Goal: Information Seeking & Learning: Learn about a topic

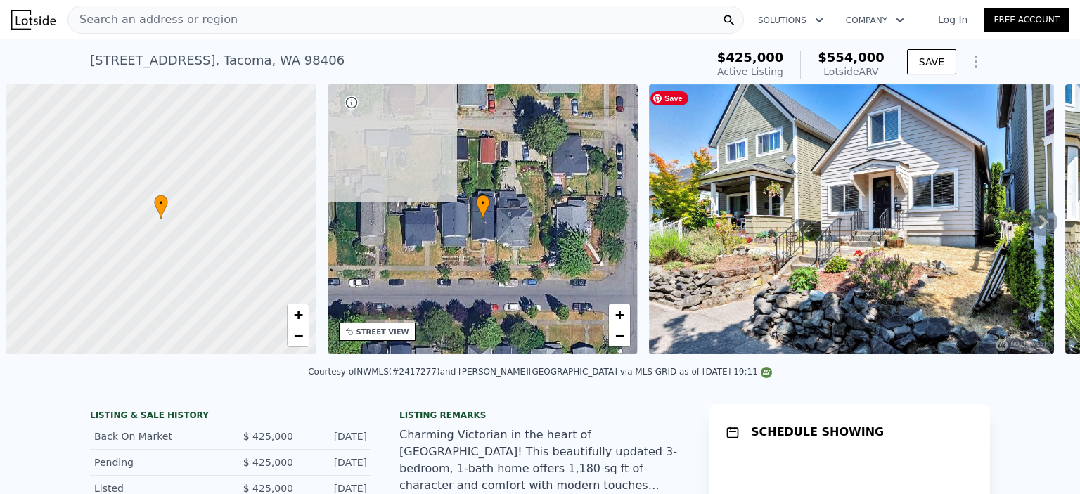
scroll to position [0, 6]
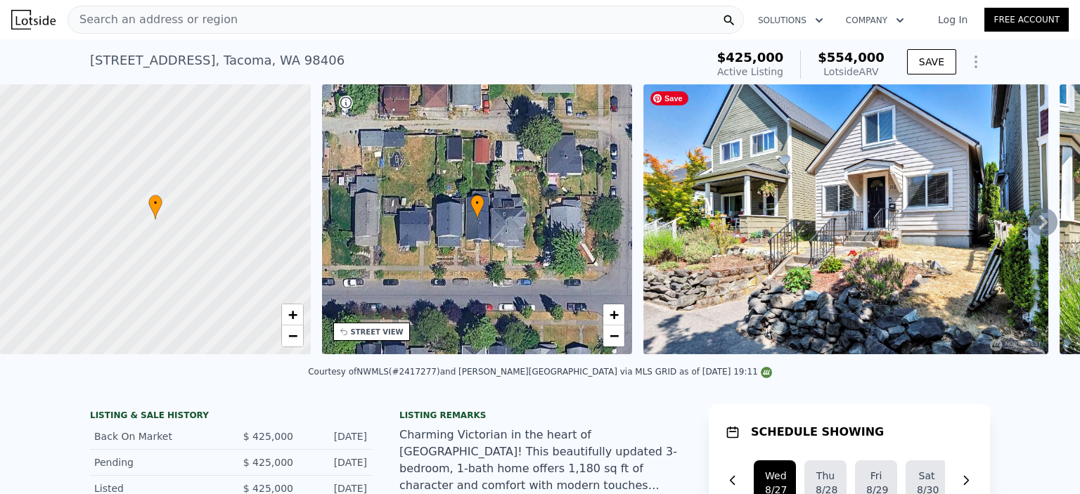
click at [867, 249] on img at bounding box center [845, 219] width 405 height 270
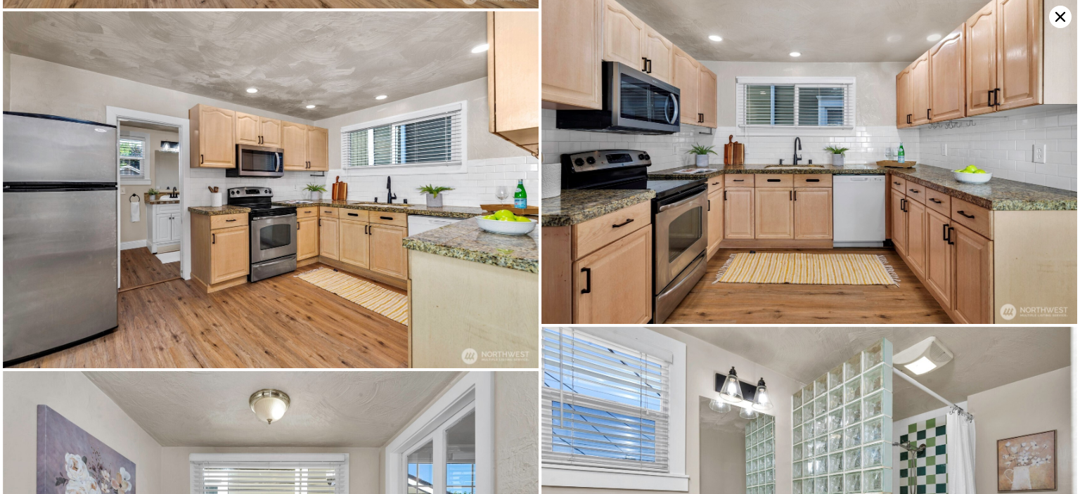
scroll to position [1426, 0]
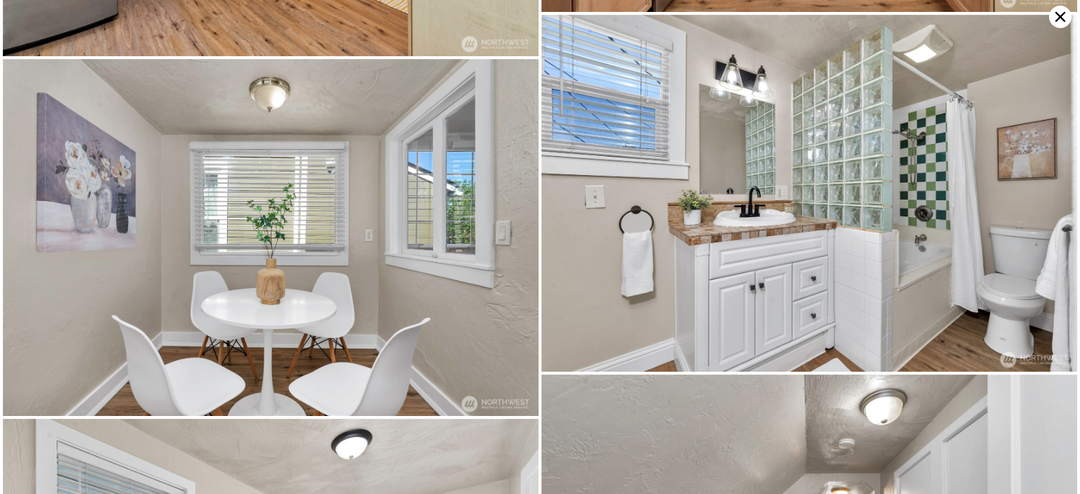
click at [1054, 17] on icon at bounding box center [1060, 17] width 23 height 23
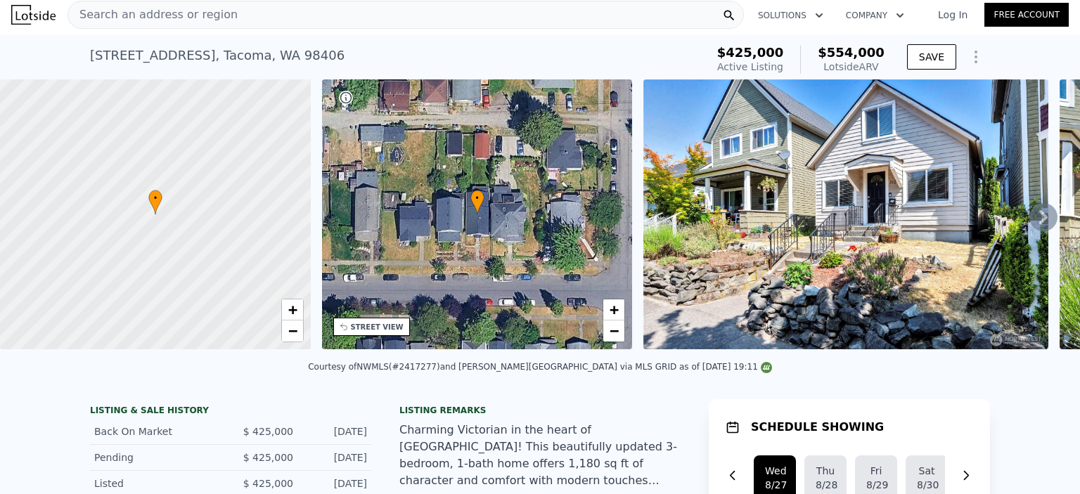
scroll to position [0, 0]
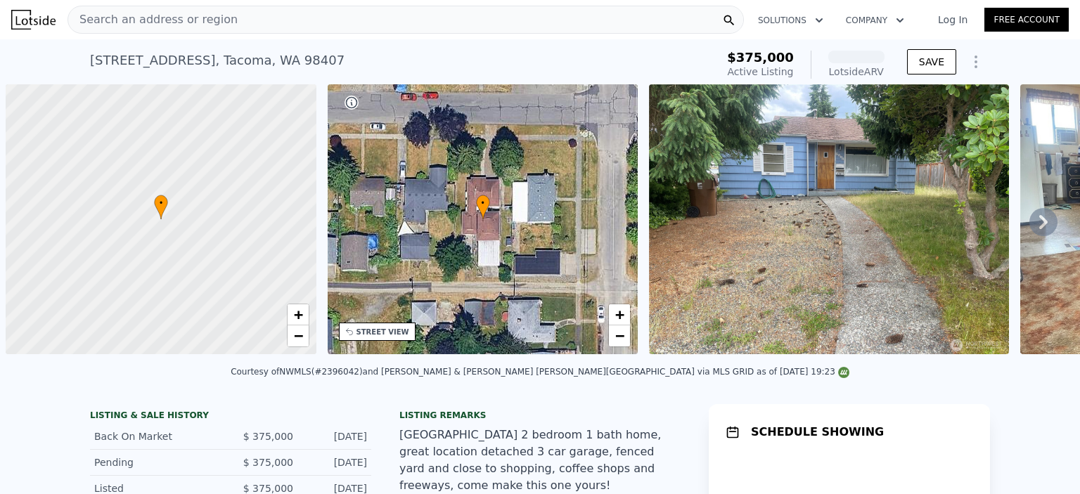
scroll to position [0, 6]
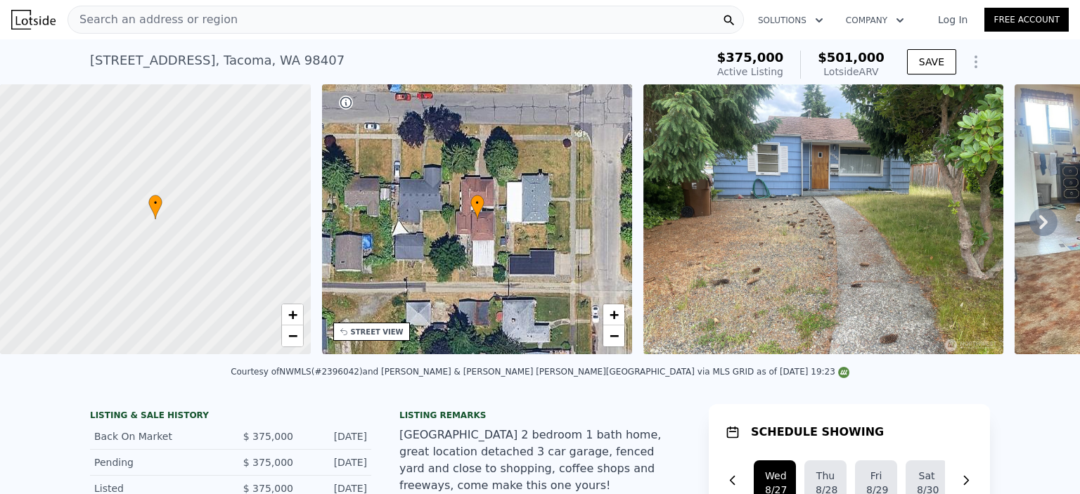
click at [749, 195] on img at bounding box center [823, 219] width 360 height 270
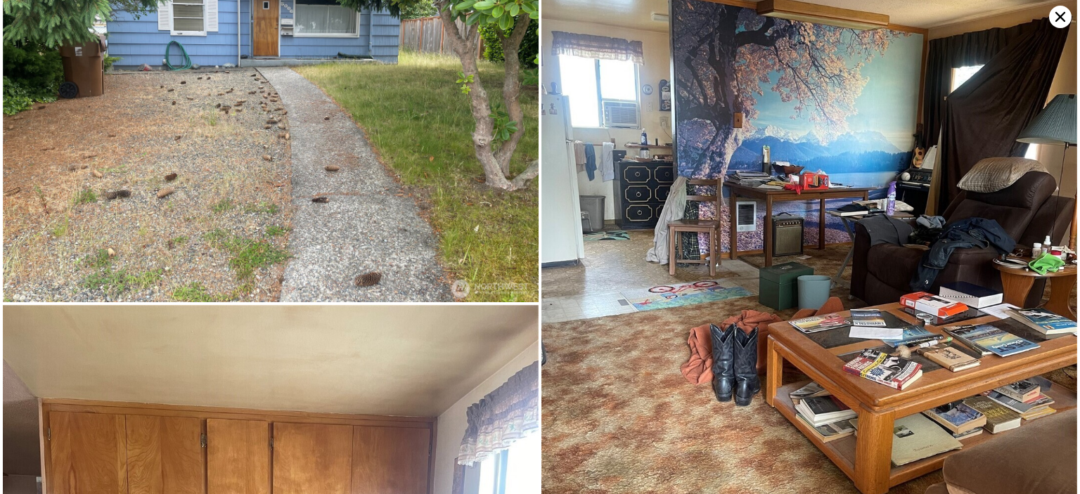
scroll to position [0, 0]
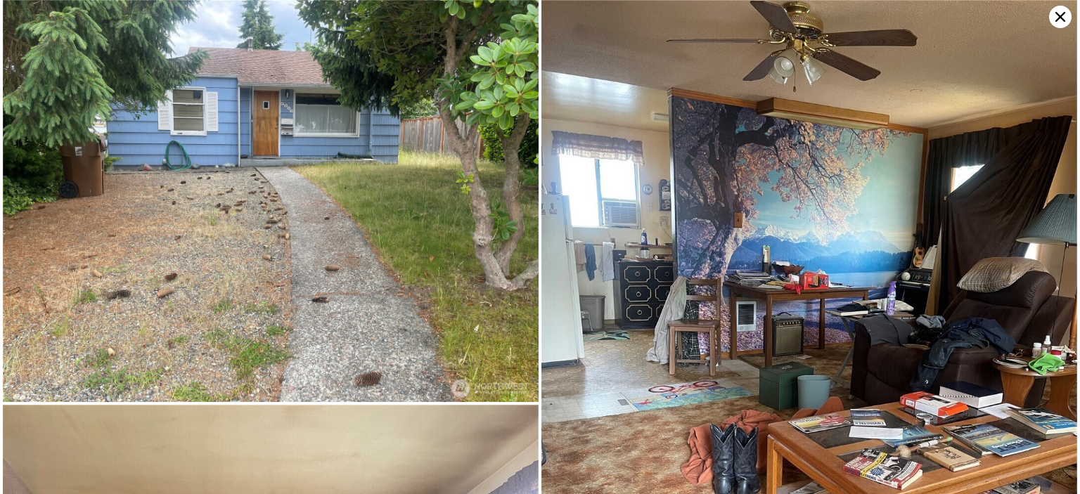
click at [1058, 22] on icon at bounding box center [1060, 17] width 23 height 23
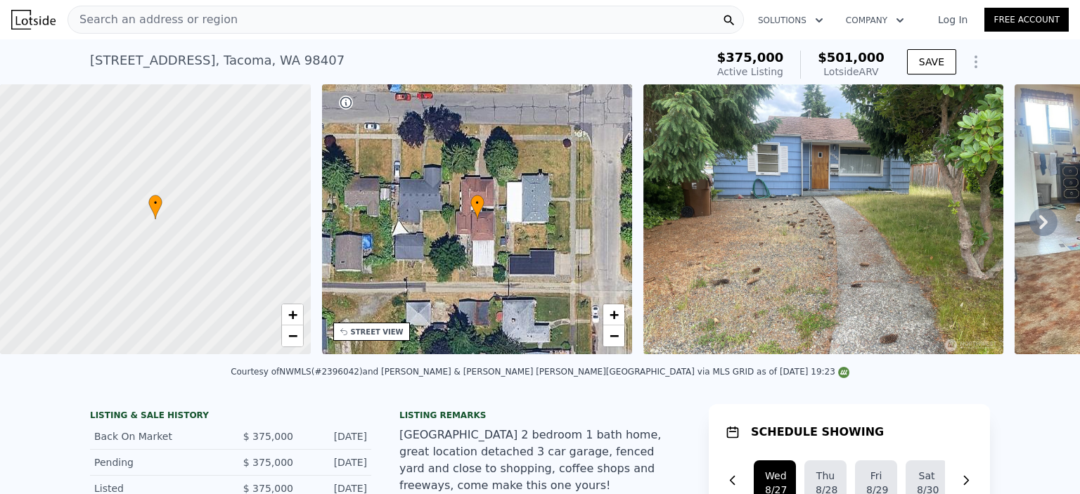
click at [202, 219] on div at bounding box center [155, 220] width 373 height 324
click at [290, 314] on span "+" at bounding box center [292, 315] width 9 height 18
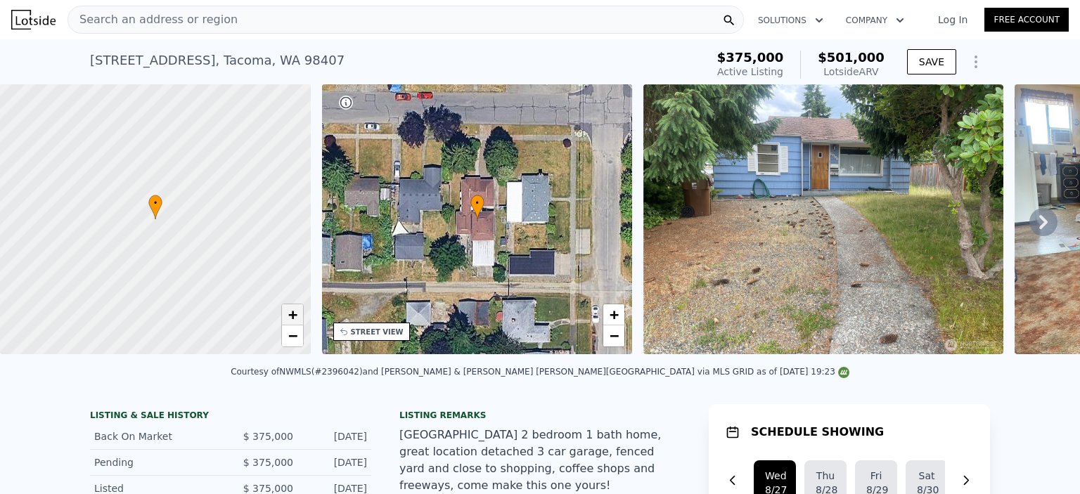
click at [290, 314] on span "+" at bounding box center [292, 315] width 9 height 18
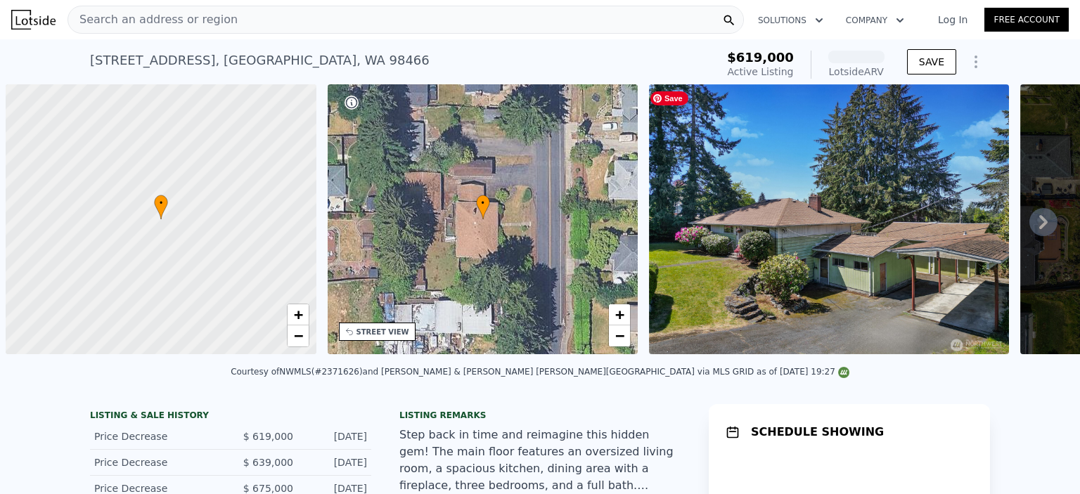
scroll to position [0, 6]
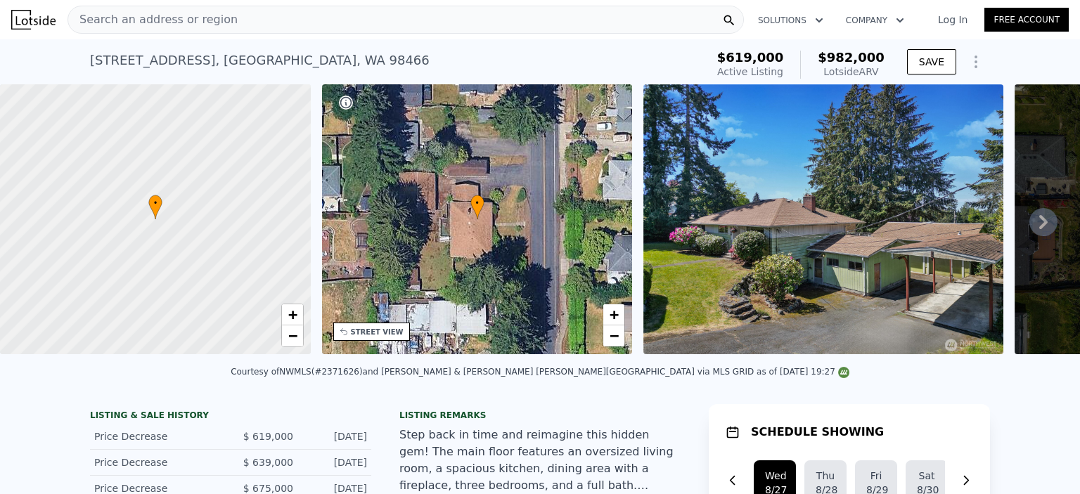
click at [1031, 226] on icon at bounding box center [1043, 222] width 28 height 28
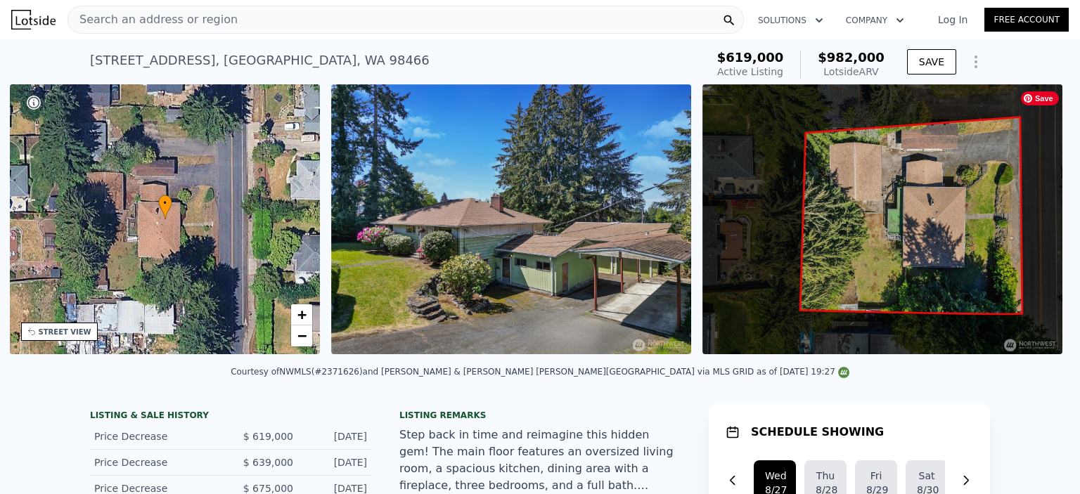
scroll to position [0, 327]
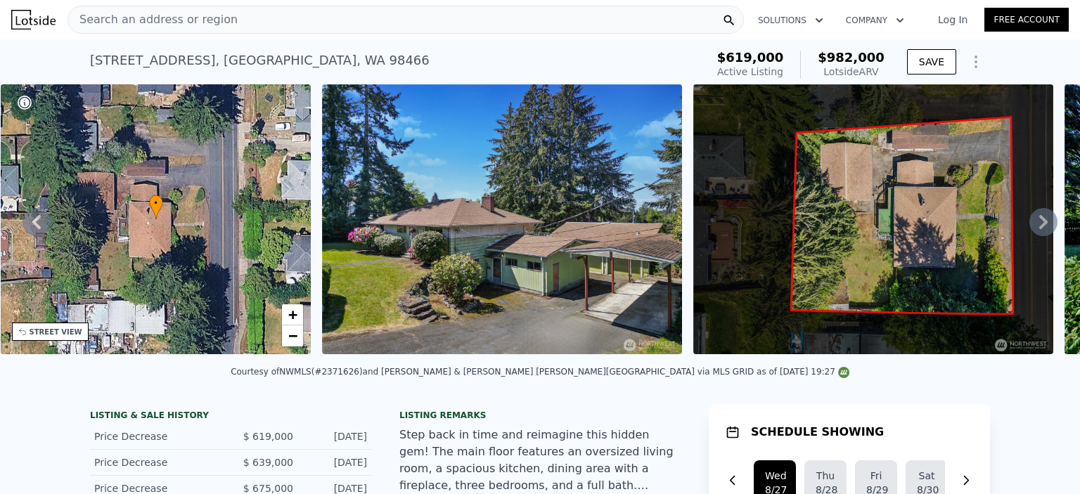
click at [1031, 226] on icon at bounding box center [1043, 222] width 28 height 28
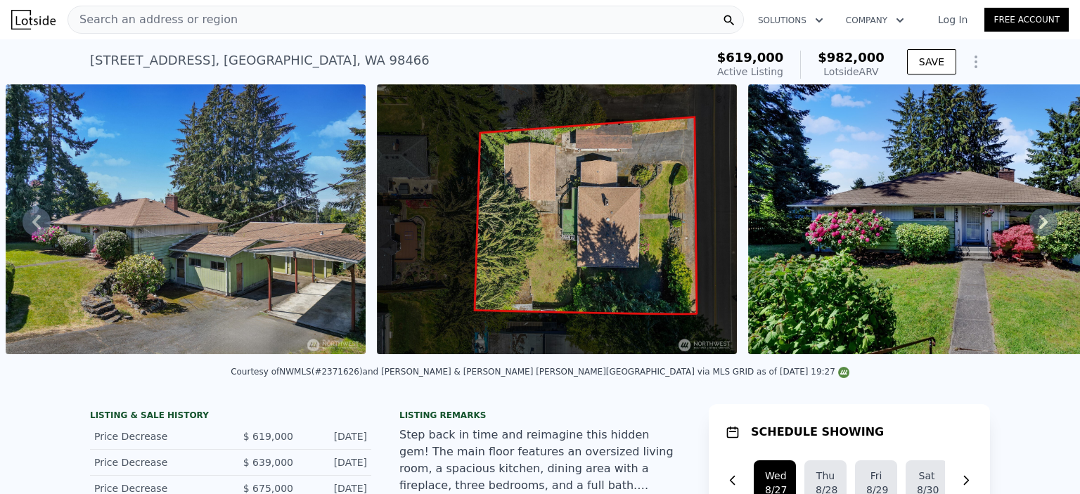
click at [1031, 226] on icon at bounding box center [1043, 222] width 28 height 28
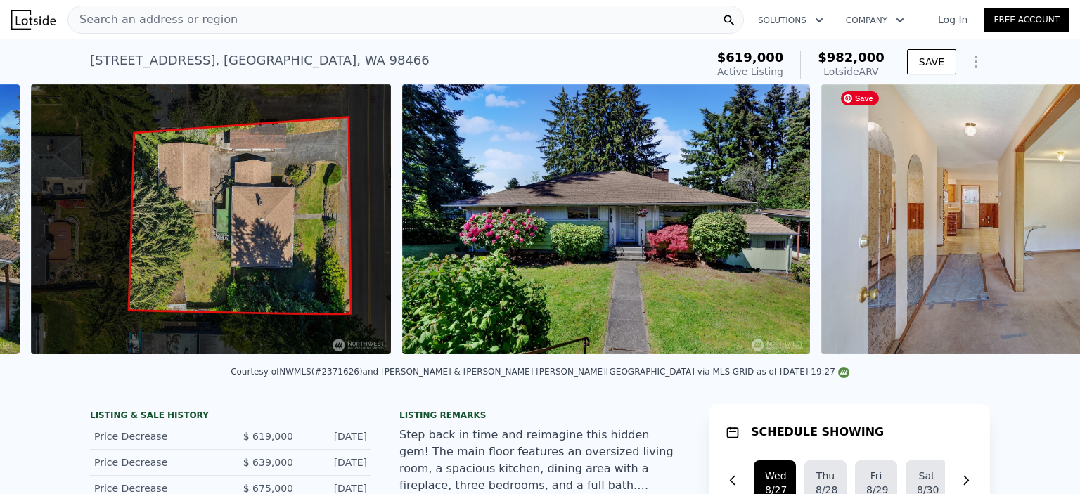
scroll to position [0, 1015]
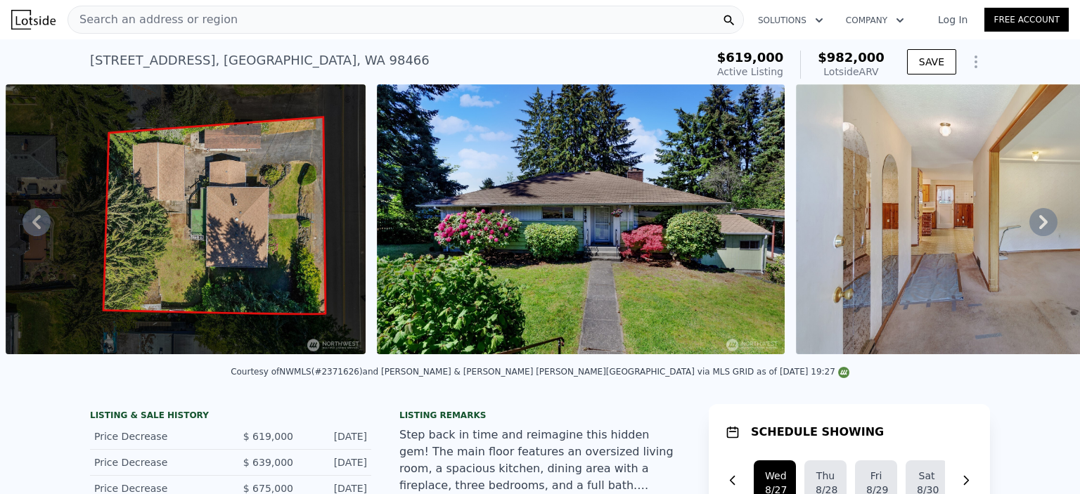
click at [1031, 226] on icon at bounding box center [1043, 222] width 28 height 28
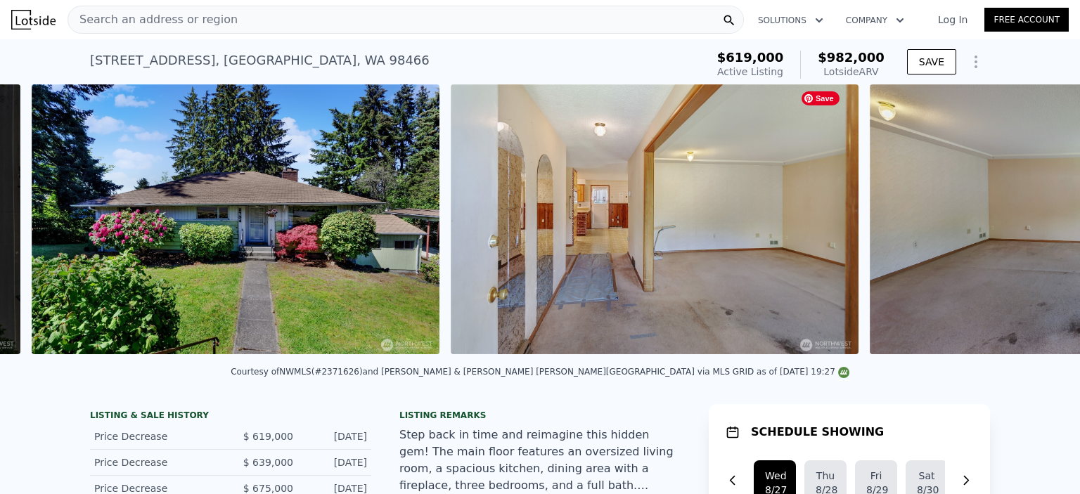
scroll to position [0, 1386]
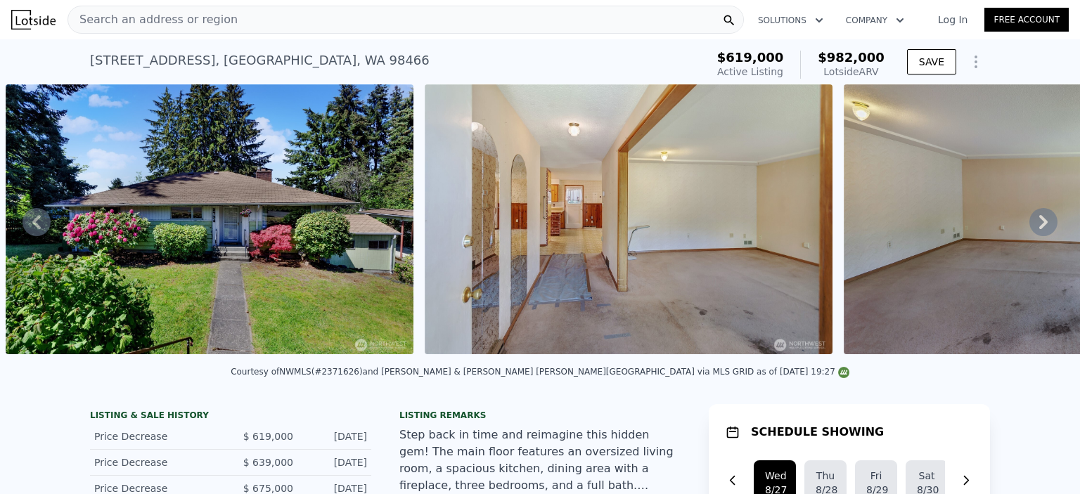
click at [1031, 226] on icon at bounding box center [1043, 222] width 28 height 28
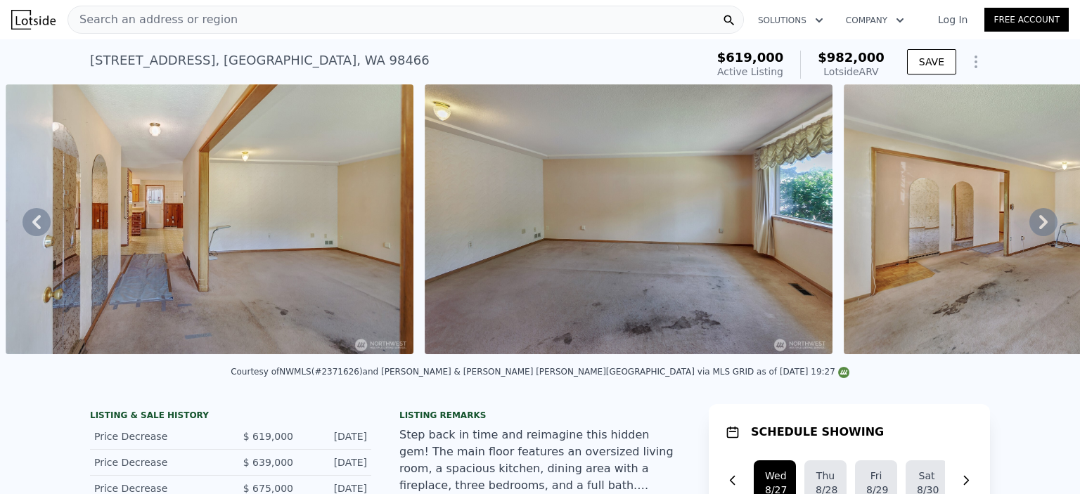
click at [1031, 226] on icon at bounding box center [1043, 222] width 28 height 28
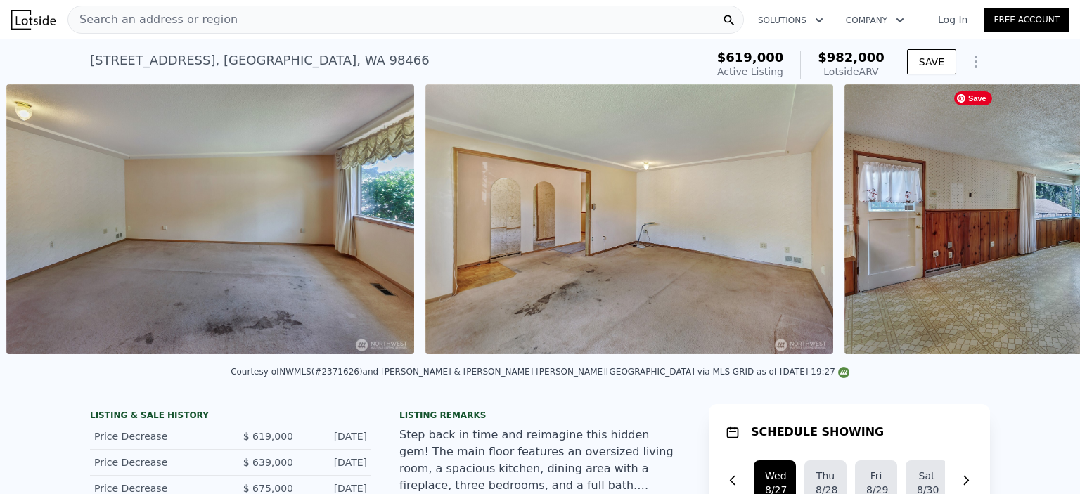
scroll to position [0, 2224]
click at [1031, 226] on icon at bounding box center [1043, 222] width 28 height 28
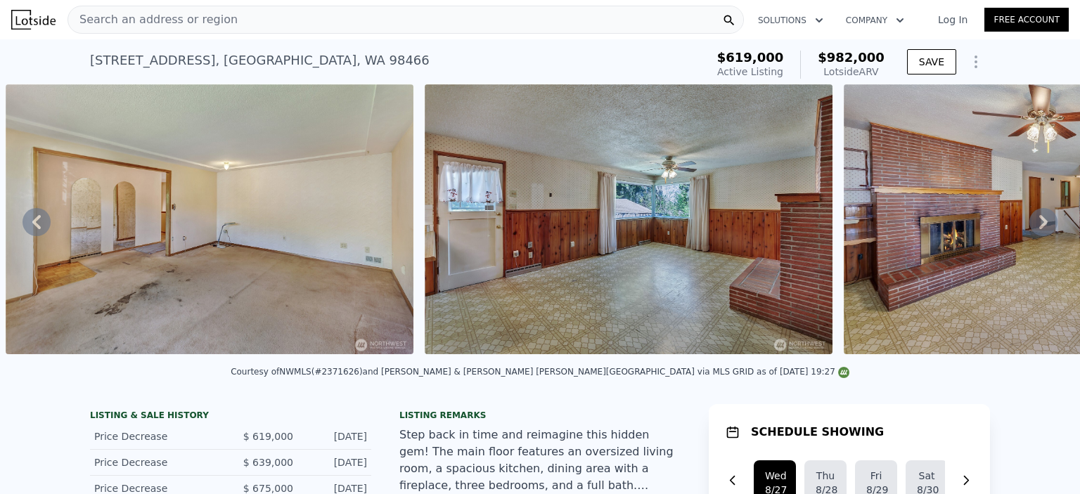
click at [1031, 226] on icon at bounding box center [1043, 222] width 28 height 28
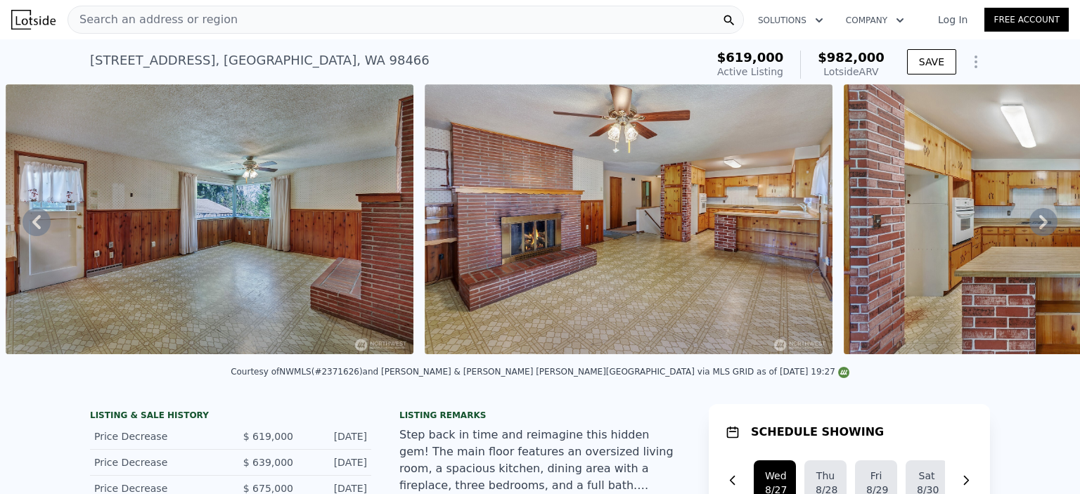
click at [1031, 226] on icon at bounding box center [1043, 222] width 28 height 28
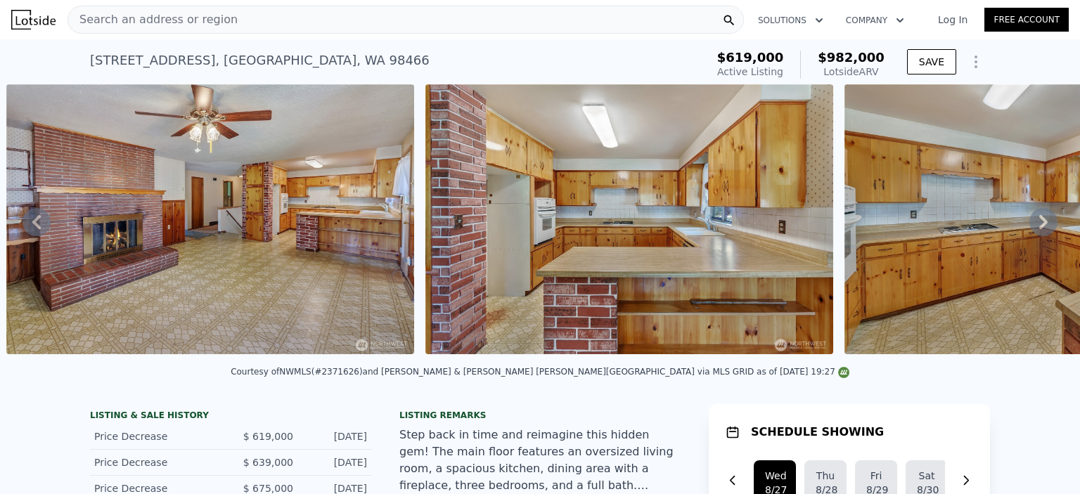
click at [1031, 226] on icon at bounding box center [1043, 222] width 28 height 28
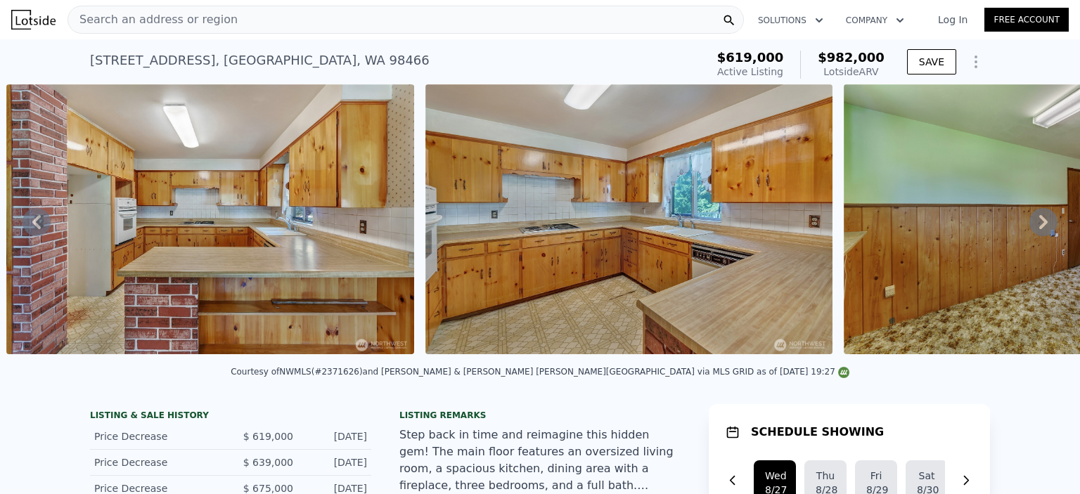
click at [1031, 226] on icon at bounding box center [1043, 222] width 28 height 28
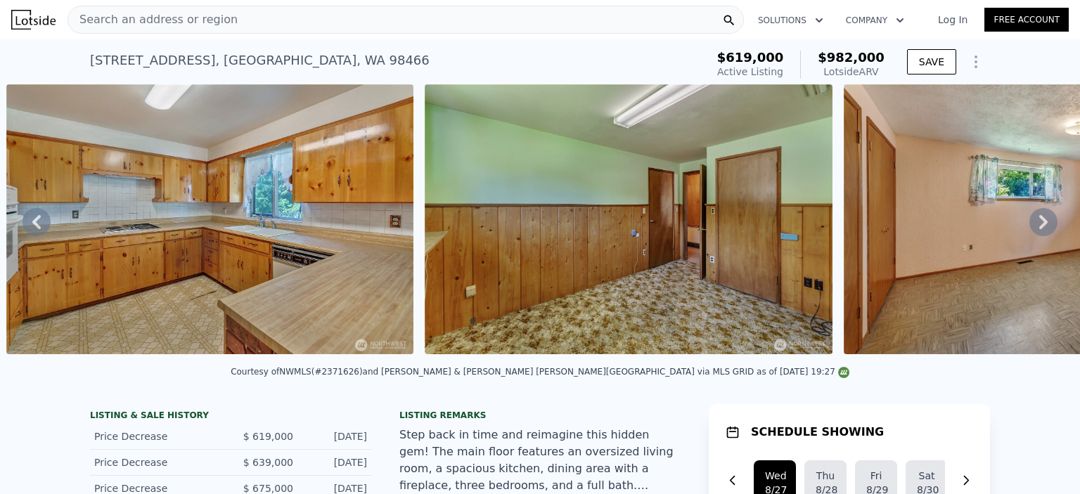
click at [1031, 226] on icon at bounding box center [1043, 222] width 28 height 28
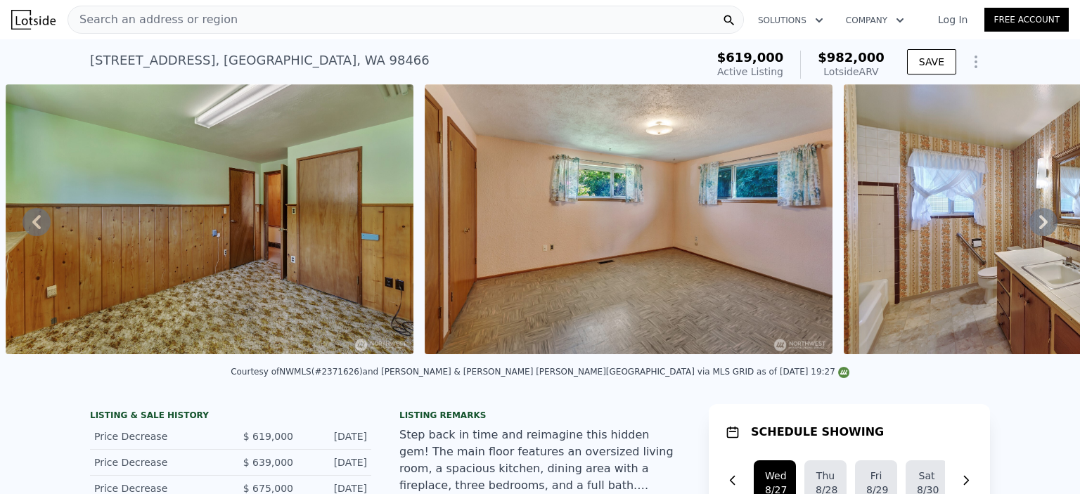
click at [1031, 226] on icon at bounding box center [1043, 222] width 28 height 28
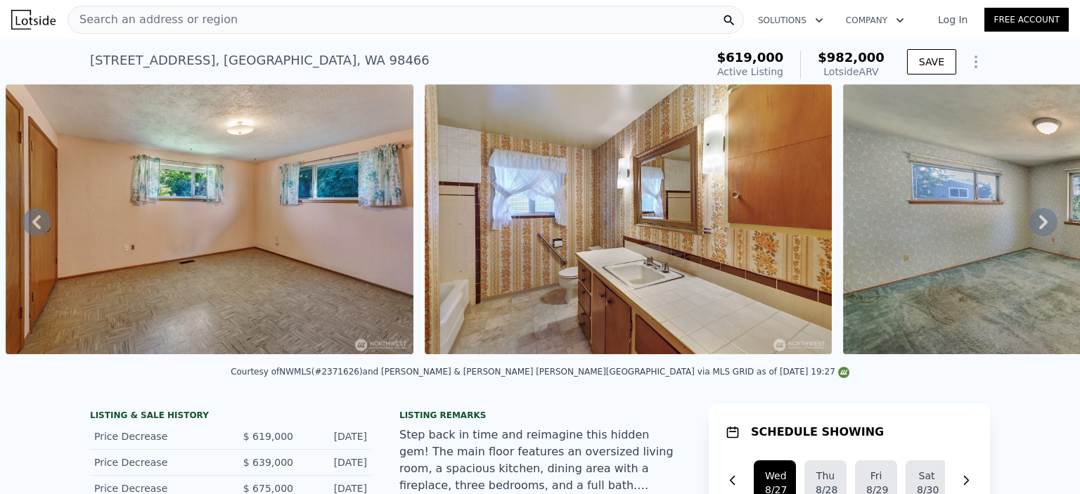
click at [1031, 226] on icon at bounding box center [1043, 222] width 28 height 28
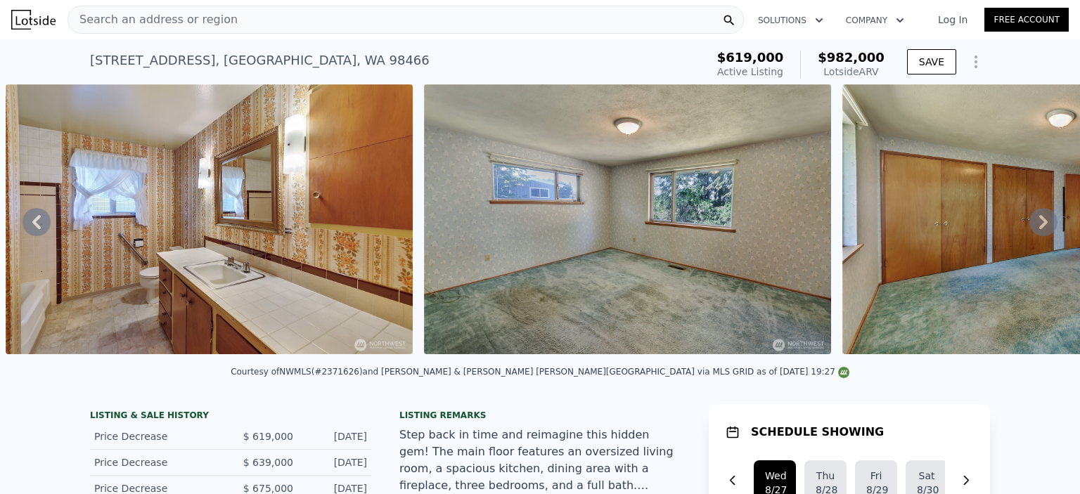
click at [1031, 226] on icon at bounding box center [1043, 222] width 28 height 28
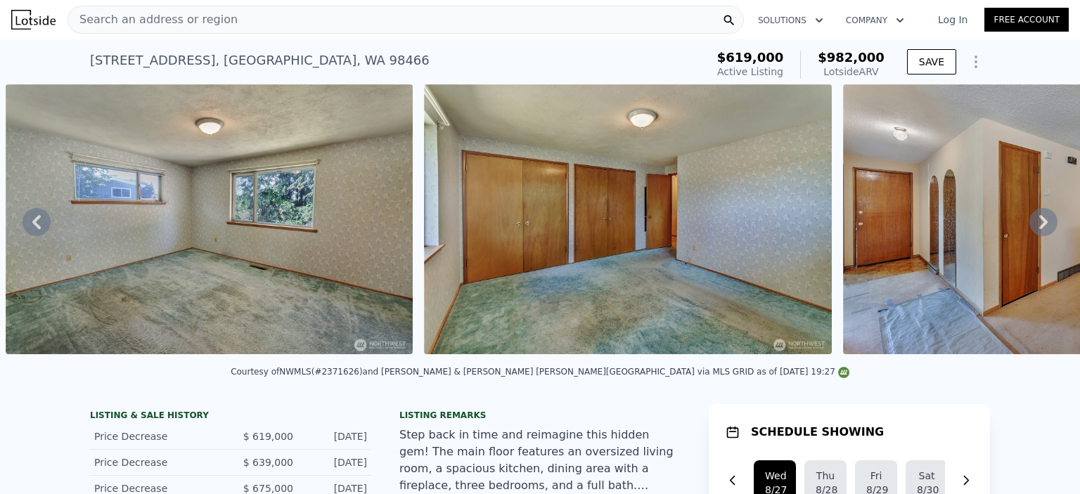
click at [1031, 226] on icon at bounding box center [1043, 222] width 28 height 28
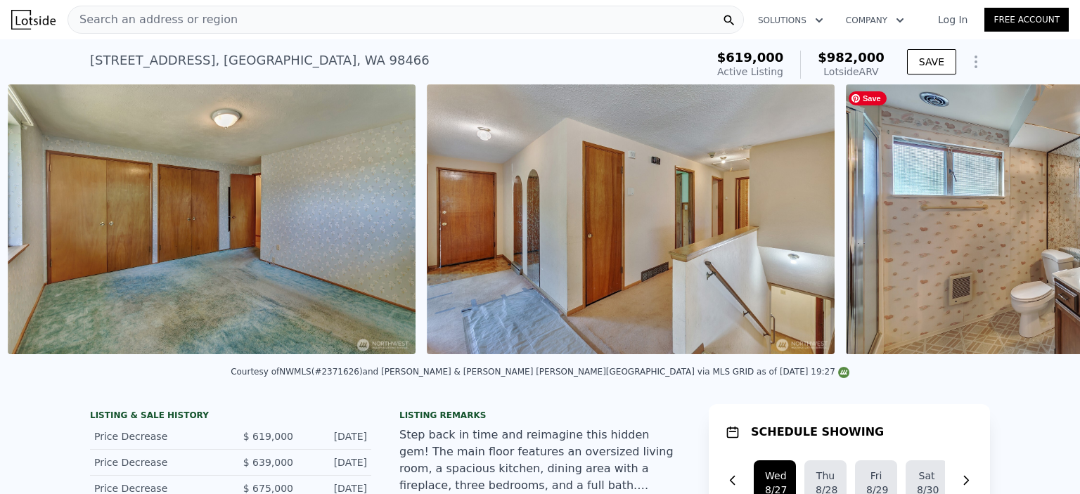
scroll to position [0, 6413]
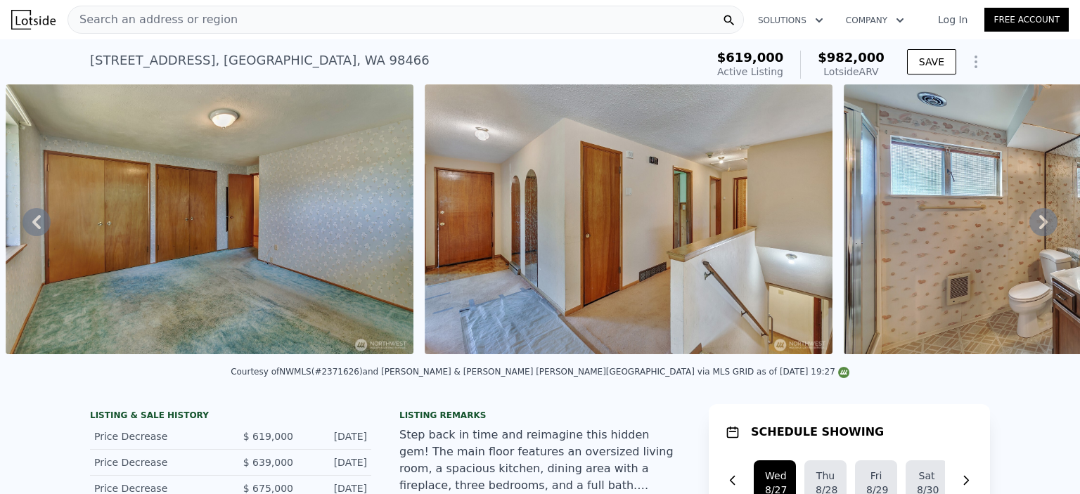
click at [1031, 226] on icon at bounding box center [1043, 222] width 28 height 28
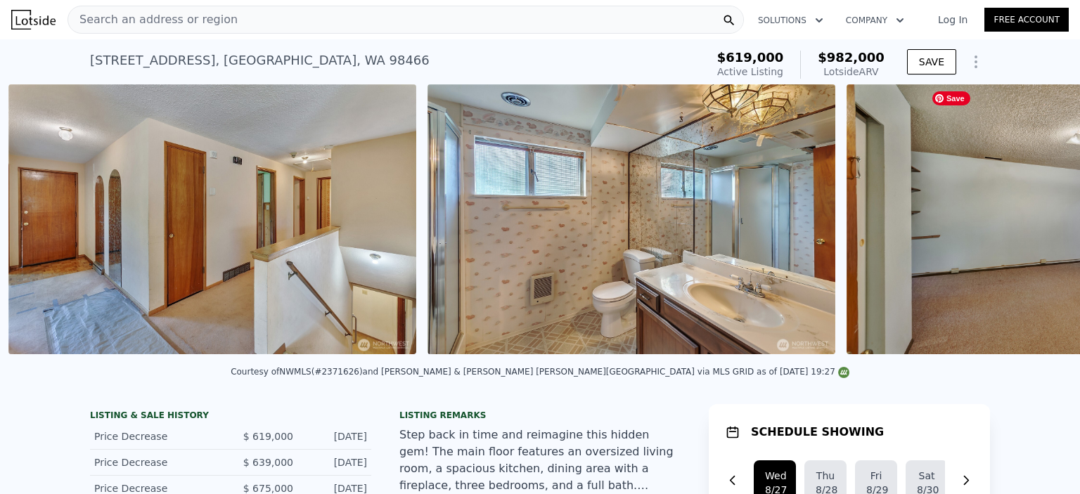
scroll to position [0, 6832]
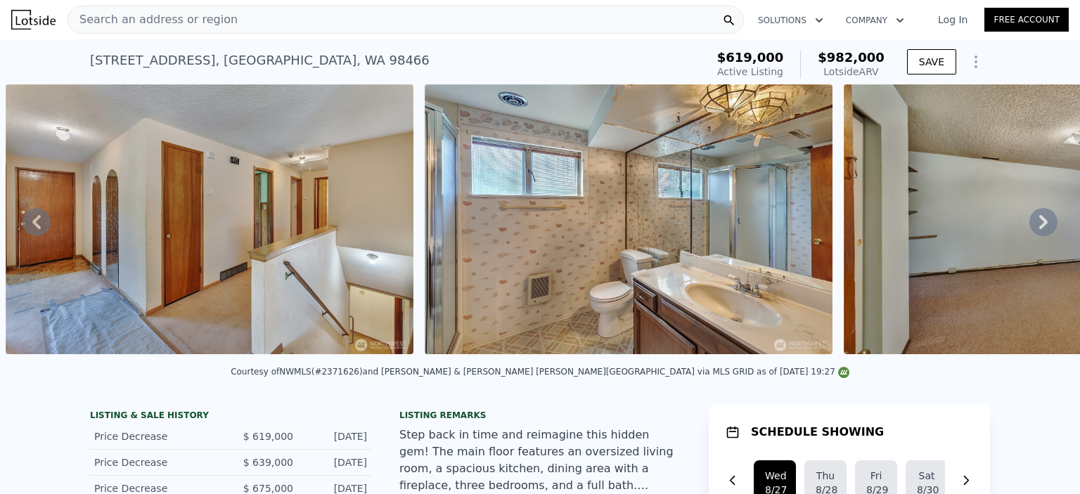
click at [1031, 226] on icon at bounding box center [1043, 222] width 28 height 28
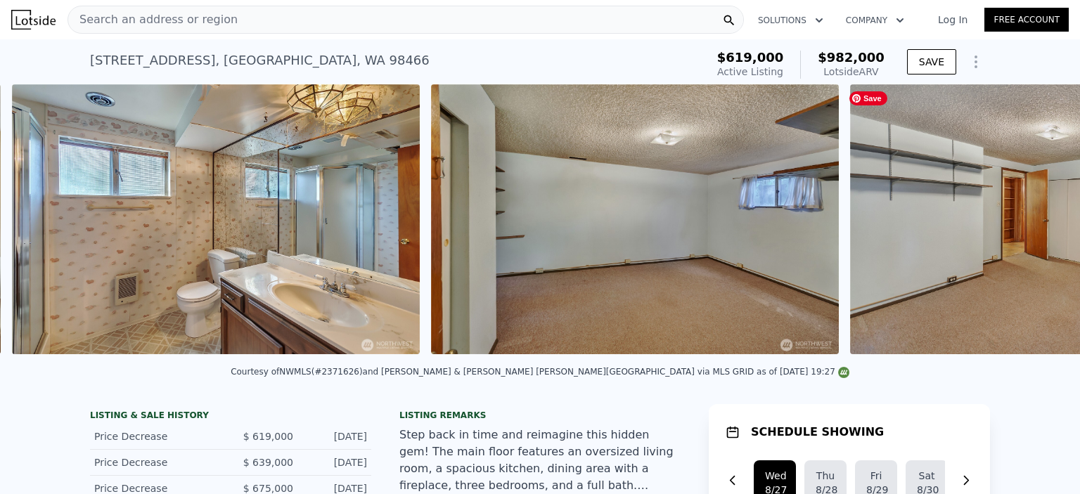
scroll to position [0, 7251]
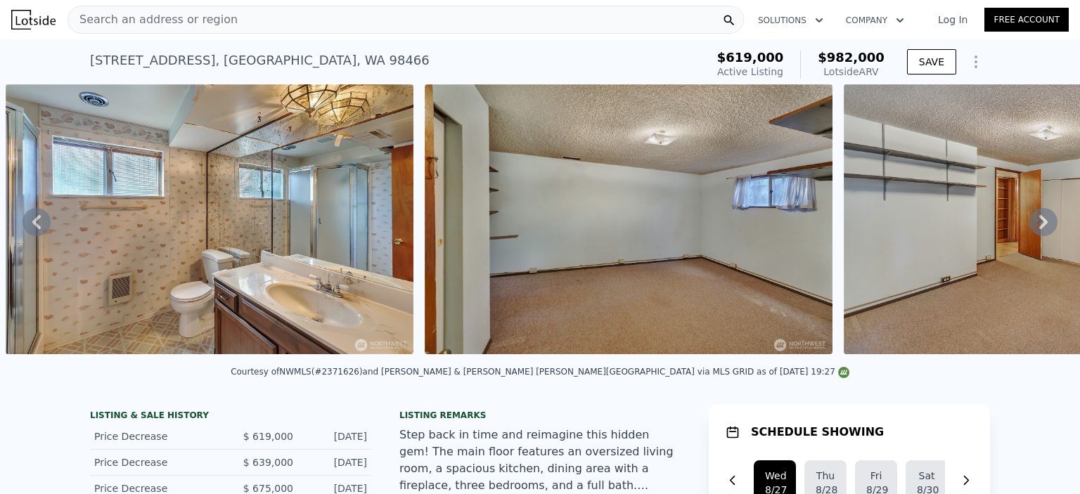
click at [1031, 226] on icon at bounding box center [1043, 222] width 28 height 28
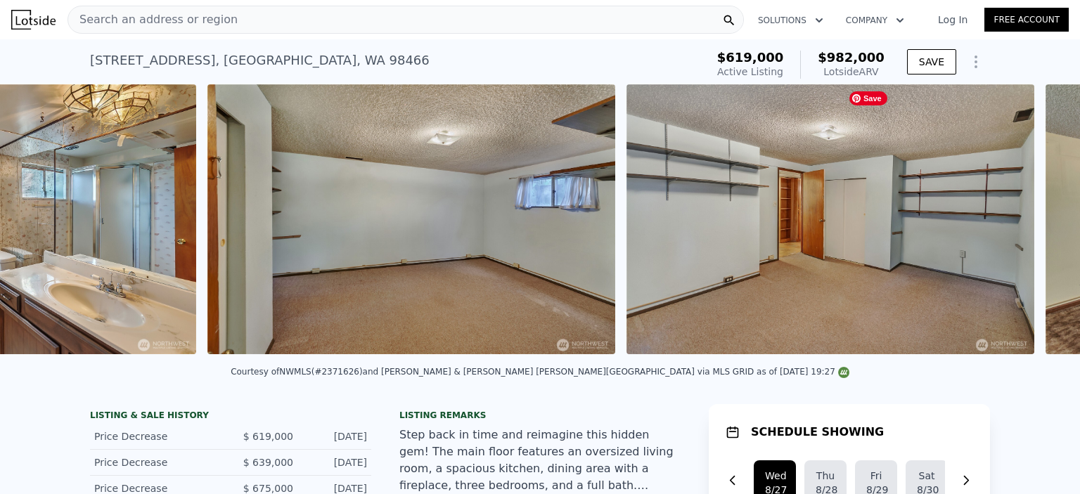
scroll to position [0, 7670]
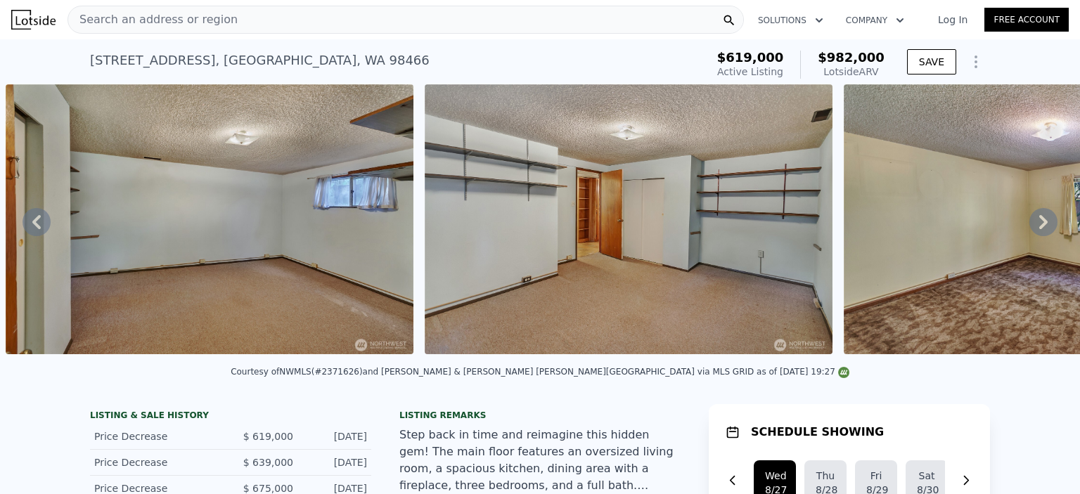
drag, startPoint x: 1031, startPoint y: 226, endPoint x: 1039, endPoint y: 226, distance: 8.5
click at [1039, 226] on icon at bounding box center [1043, 222] width 28 height 28
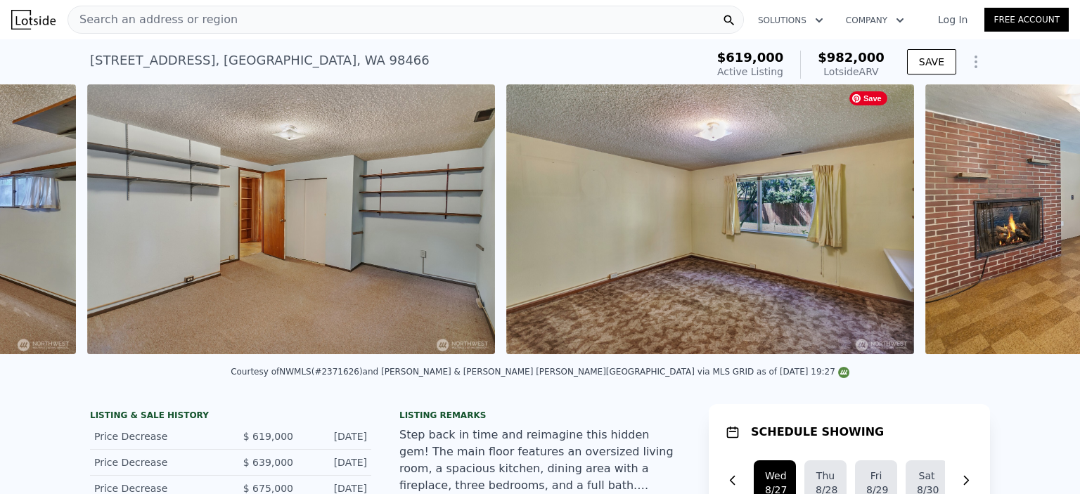
scroll to position [0, 8089]
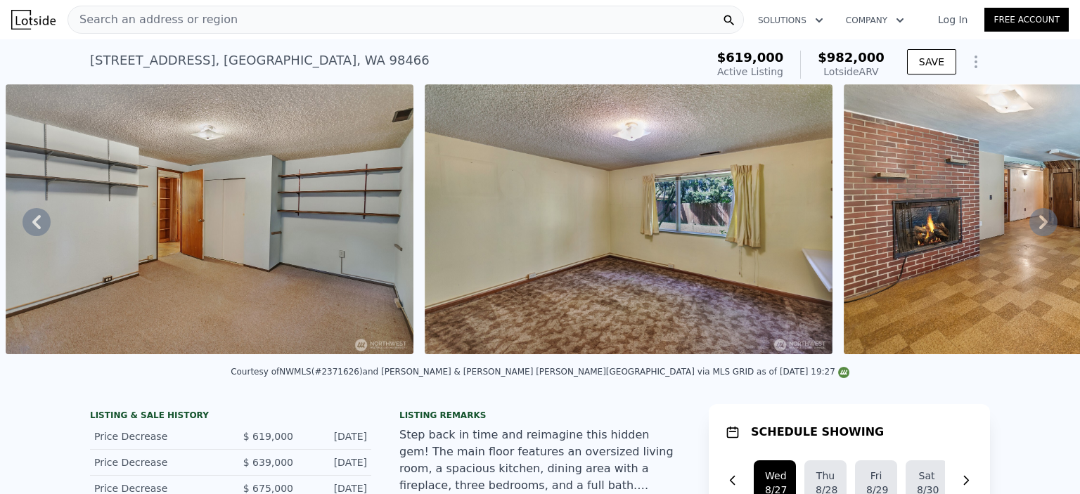
click at [1039, 226] on icon at bounding box center [1043, 222] width 28 height 28
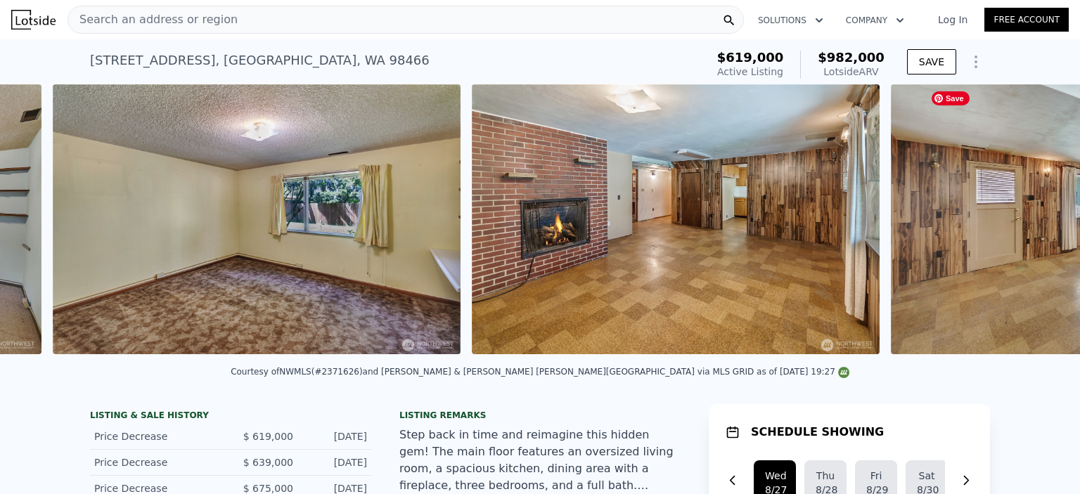
scroll to position [0, 8508]
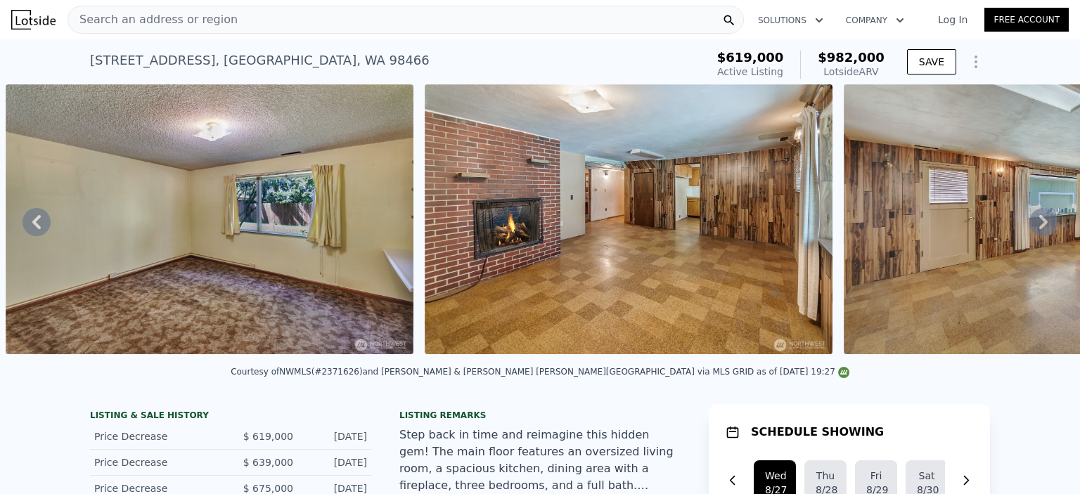
click at [1039, 226] on icon at bounding box center [1043, 222] width 28 height 28
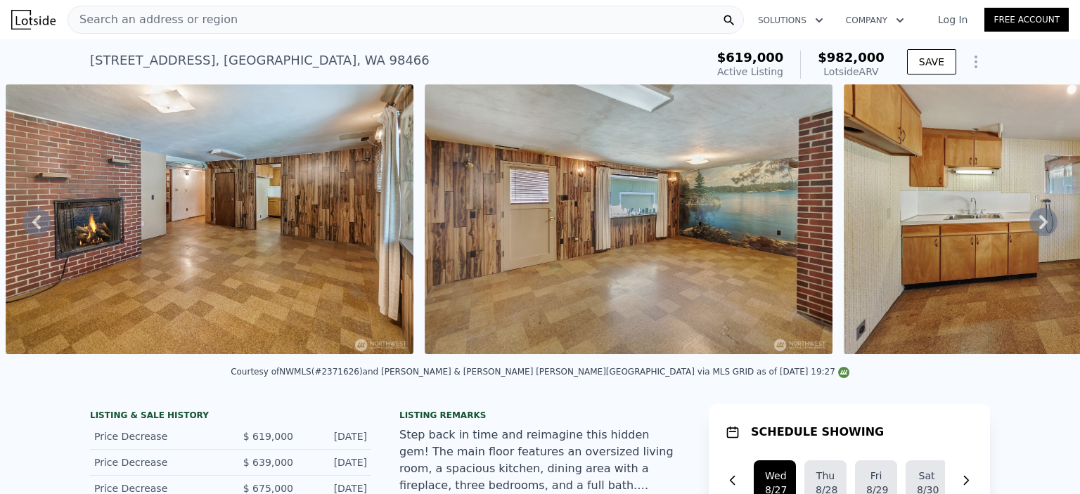
click at [1039, 226] on icon at bounding box center [1043, 222] width 28 height 28
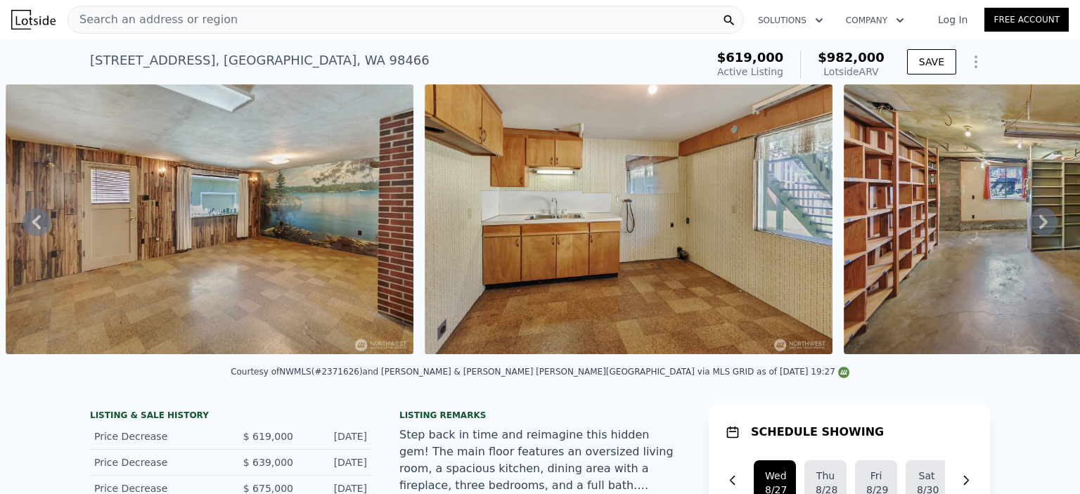
click at [1039, 226] on icon at bounding box center [1043, 222] width 28 height 28
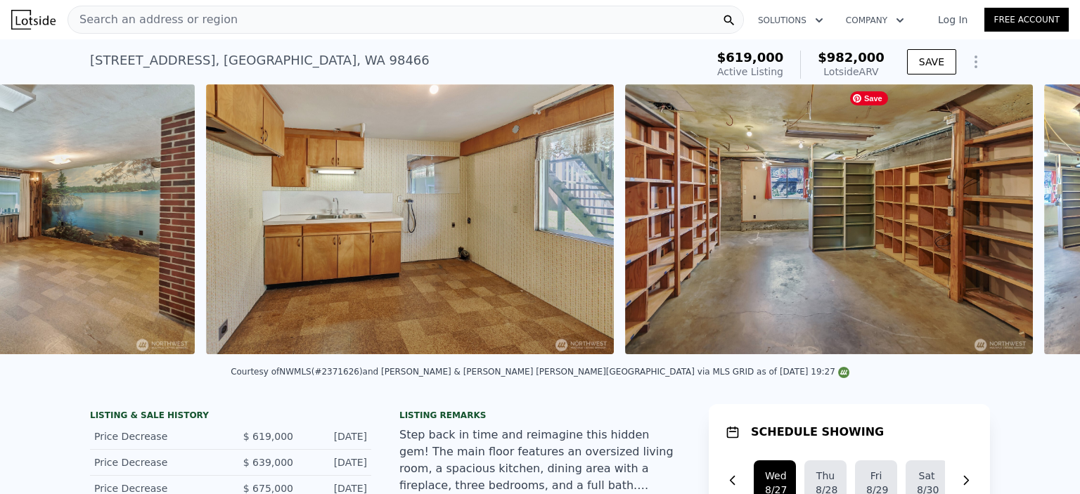
scroll to position [0, 9765]
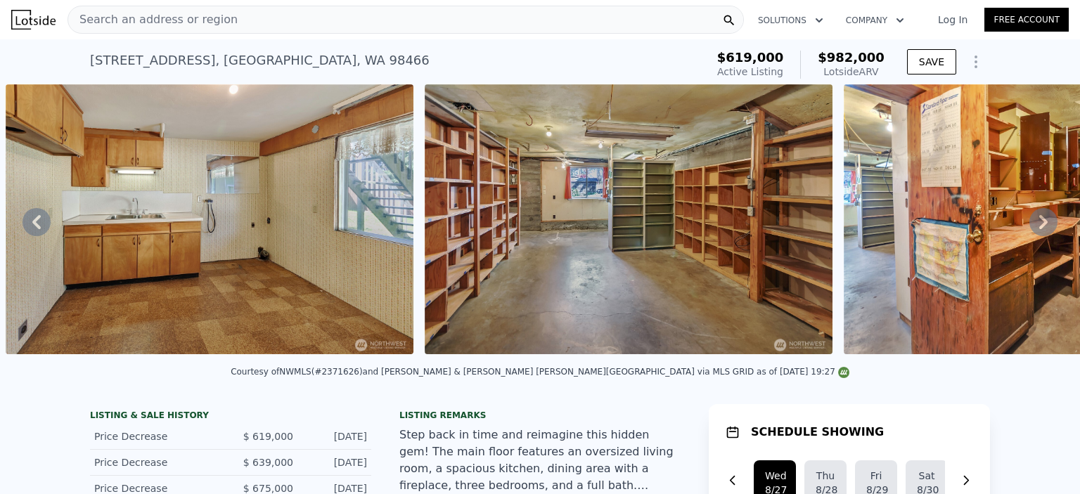
click at [1039, 226] on icon at bounding box center [1043, 222] width 28 height 28
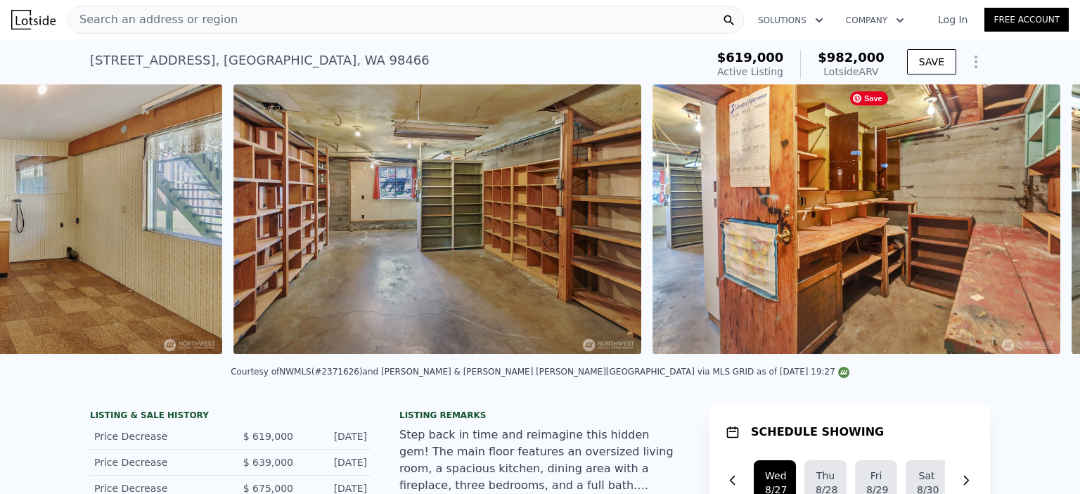
scroll to position [0, 10184]
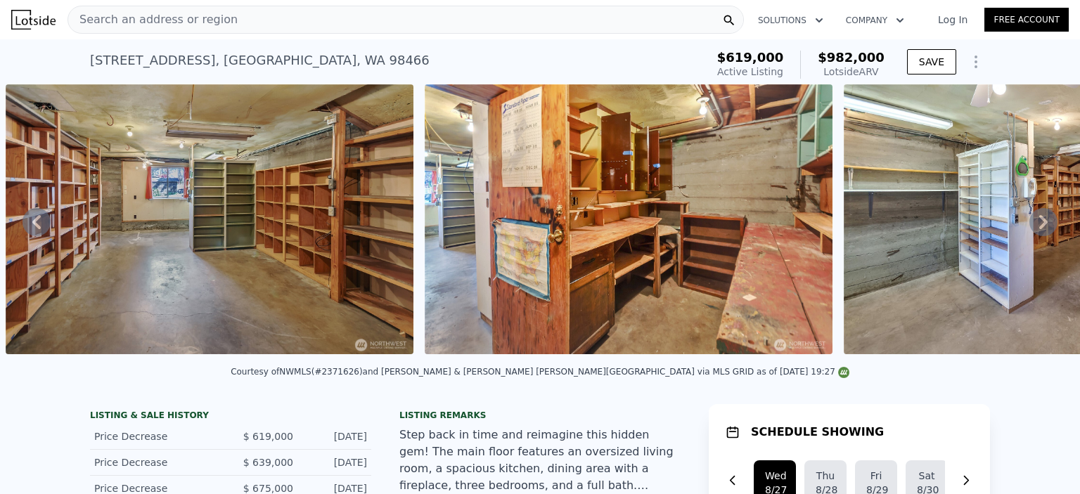
click at [1034, 222] on icon at bounding box center [1043, 222] width 28 height 28
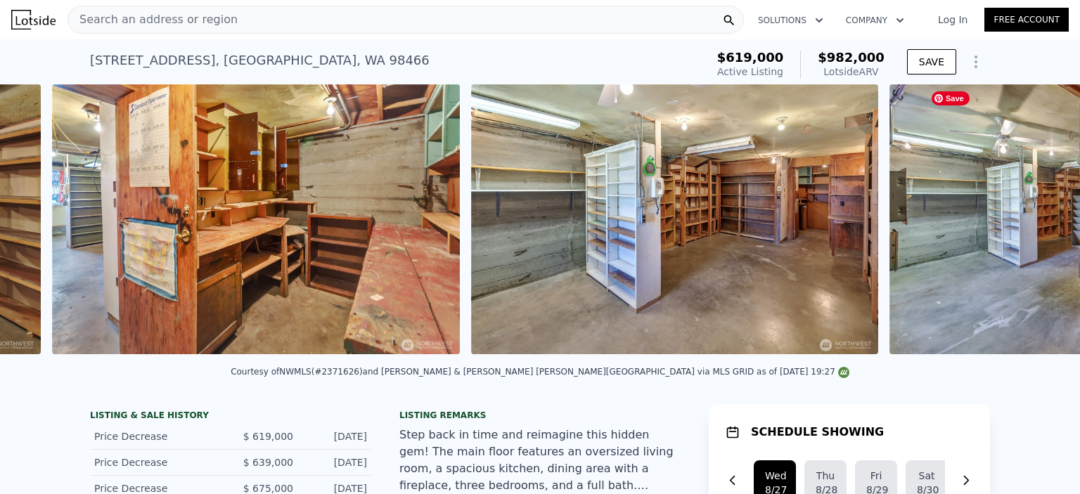
scroll to position [0, 10603]
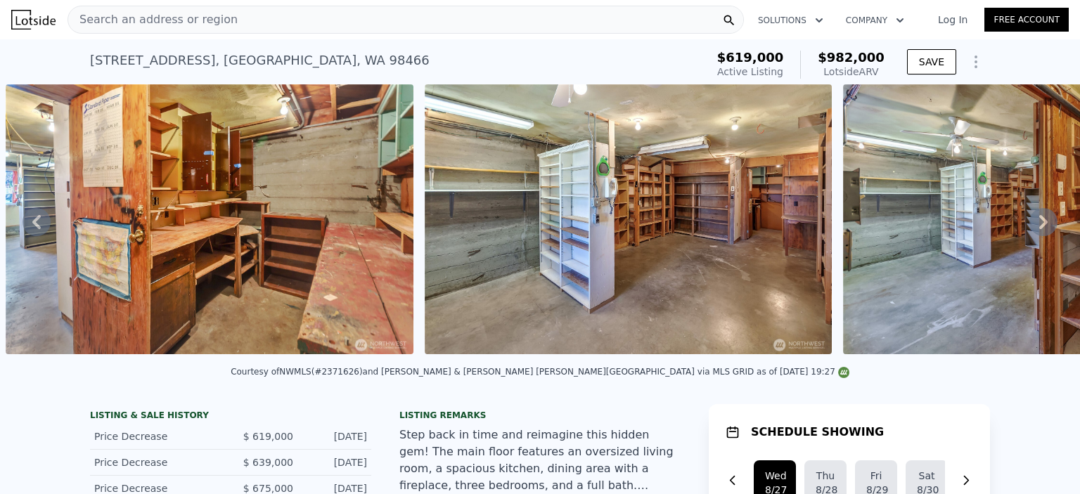
click at [1034, 222] on icon at bounding box center [1043, 222] width 28 height 28
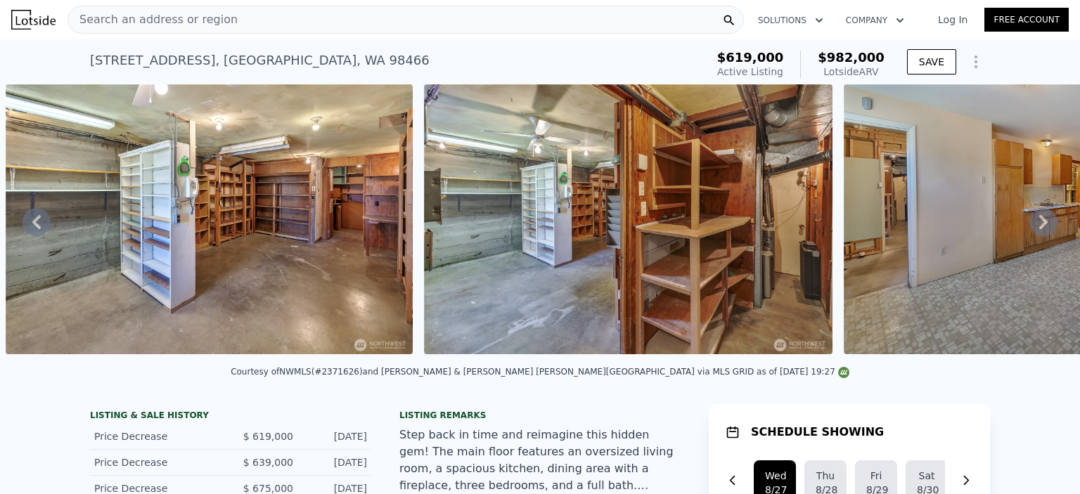
click at [1034, 222] on icon at bounding box center [1043, 222] width 28 height 28
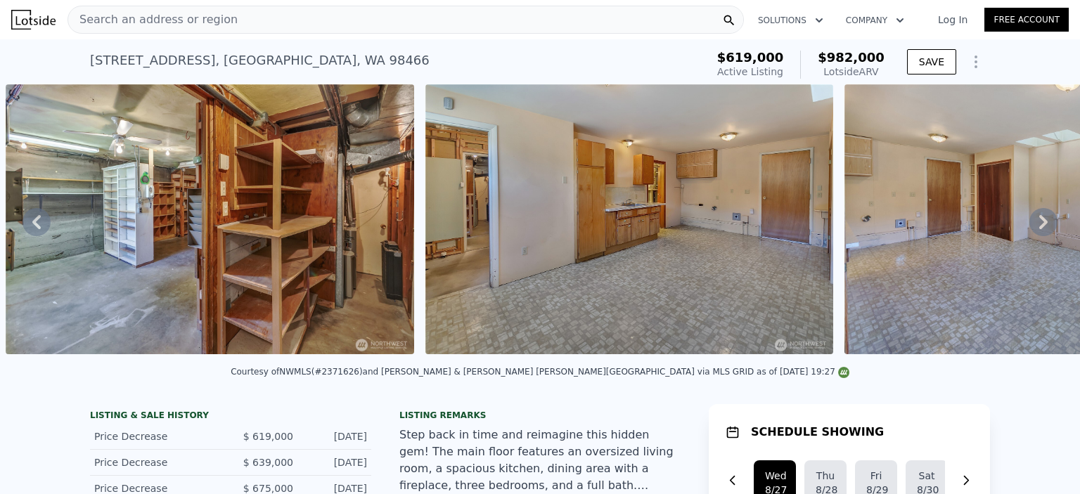
click at [1034, 222] on icon at bounding box center [1043, 222] width 28 height 28
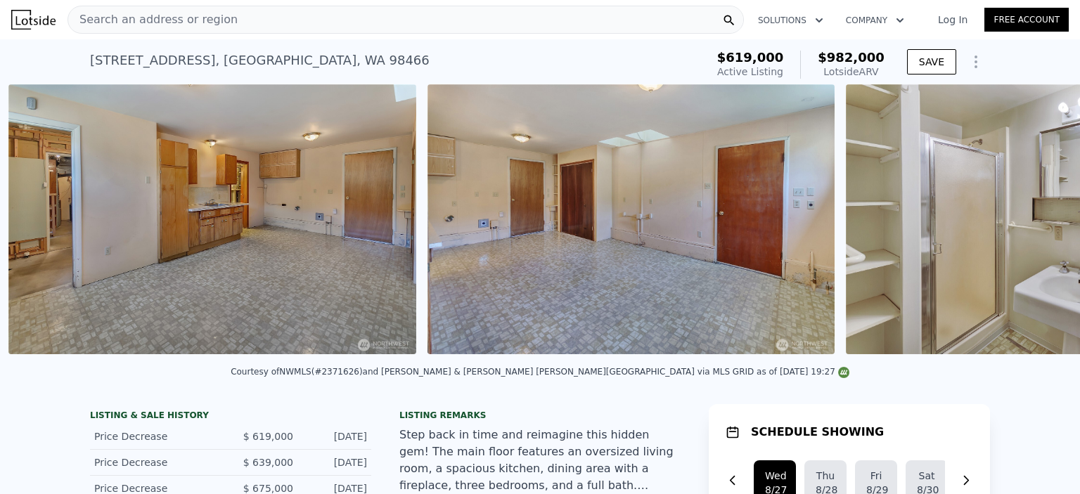
scroll to position [0, 11860]
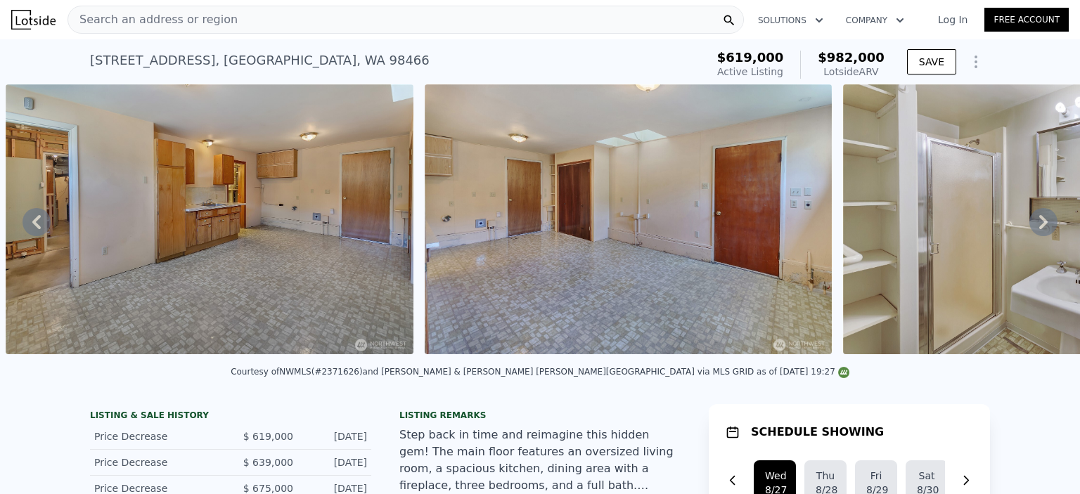
click at [1034, 222] on icon at bounding box center [1043, 222] width 28 height 28
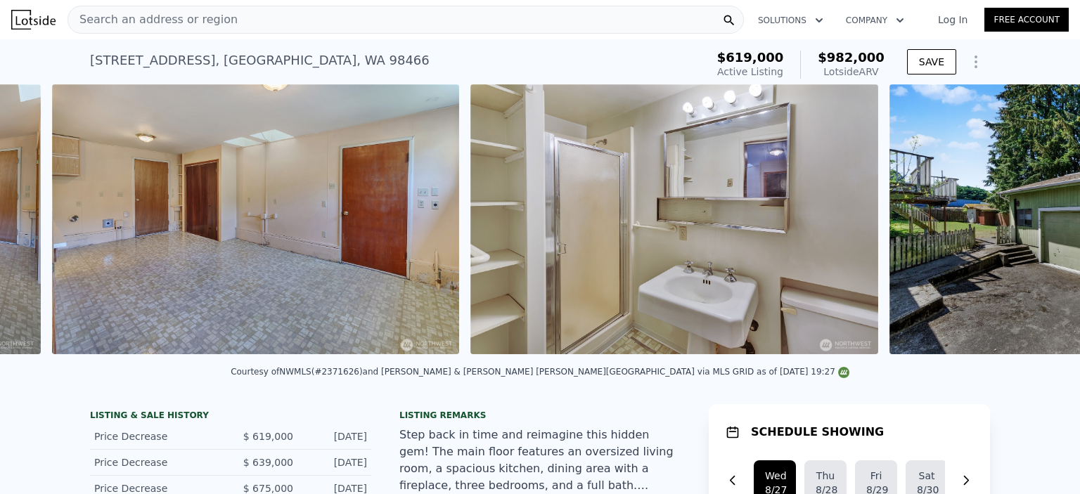
scroll to position [0, 12279]
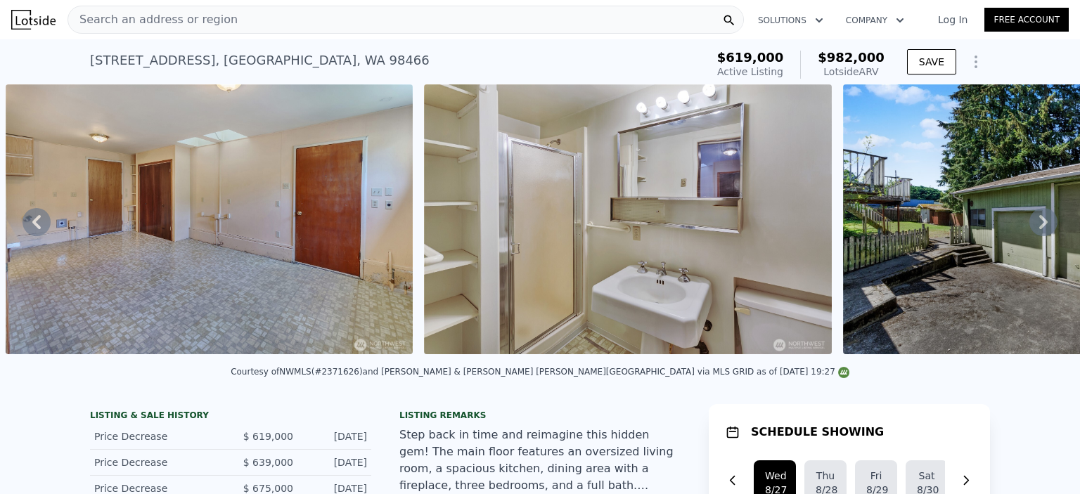
click at [1034, 222] on icon at bounding box center [1043, 222] width 28 height 28
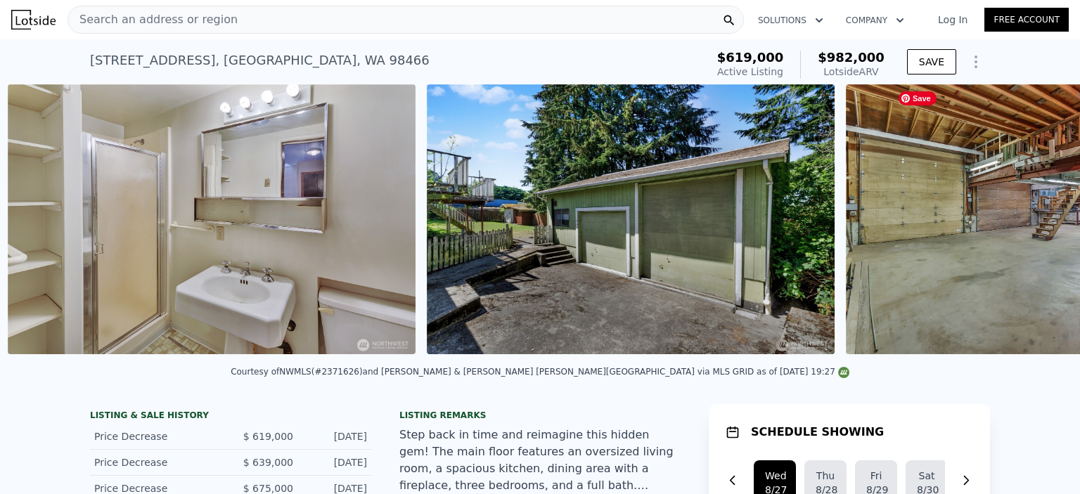
scroll to position [0, 12698]
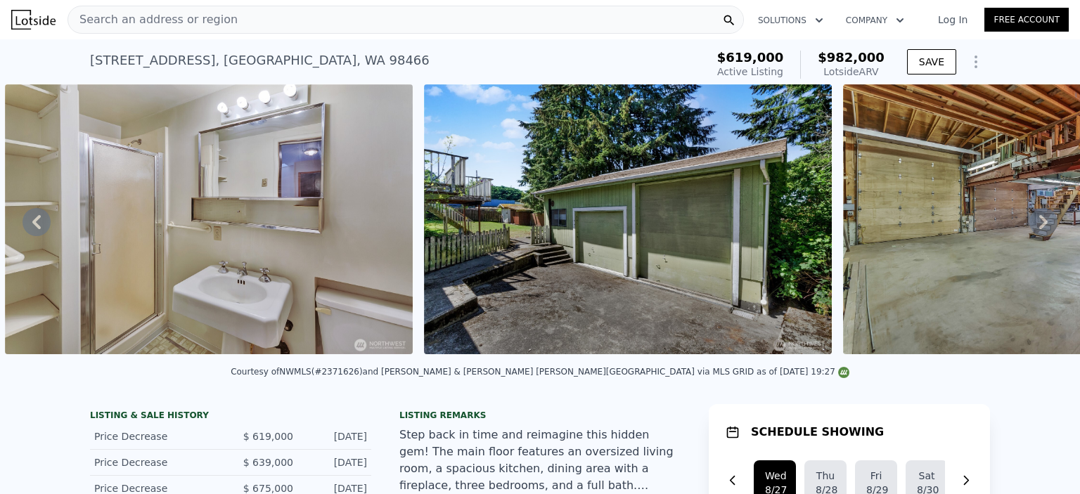
click at [1034, 222] on icon at bounding box center [1043, 222] width 28 height 28
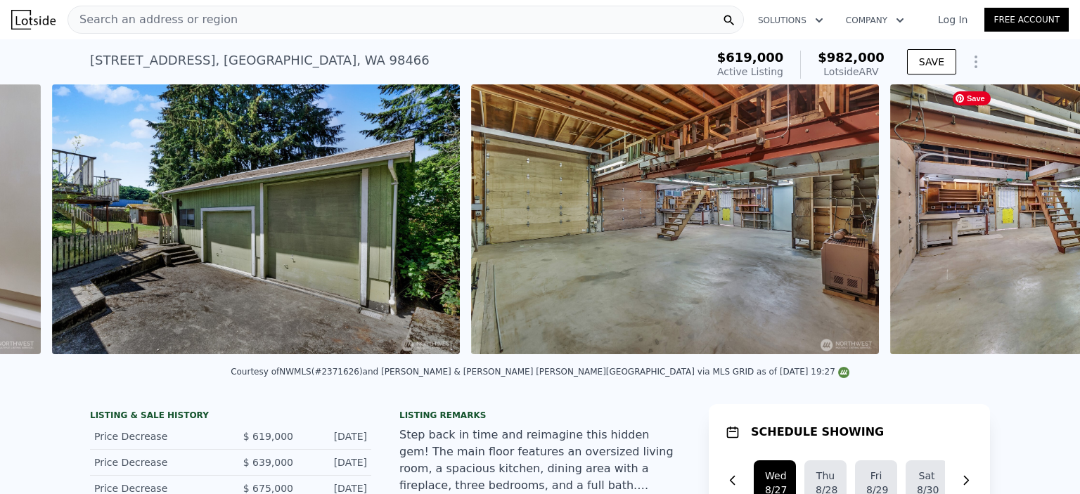
scroll to position [0, 13117]
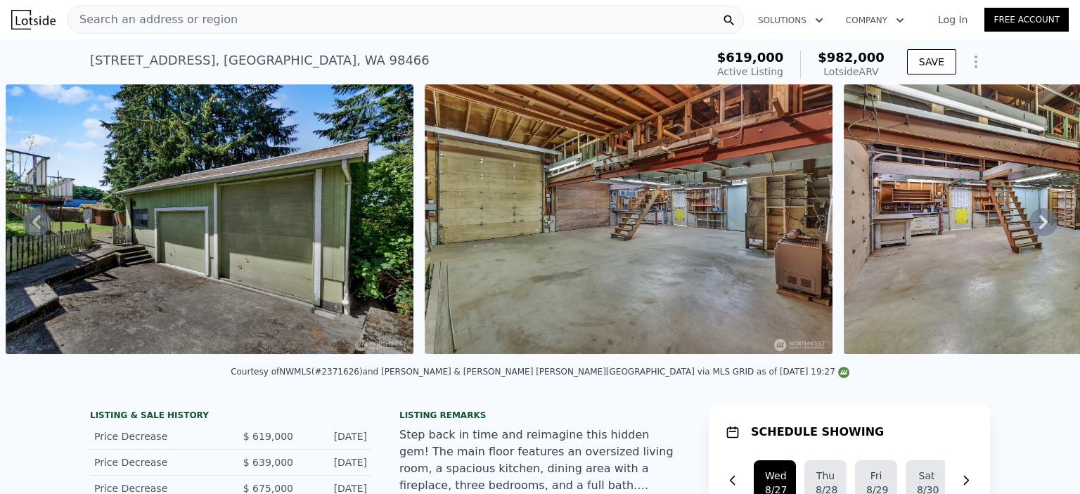
click at [1034, 222] on icon at bounding box center [1043, 222] width 28 height 28
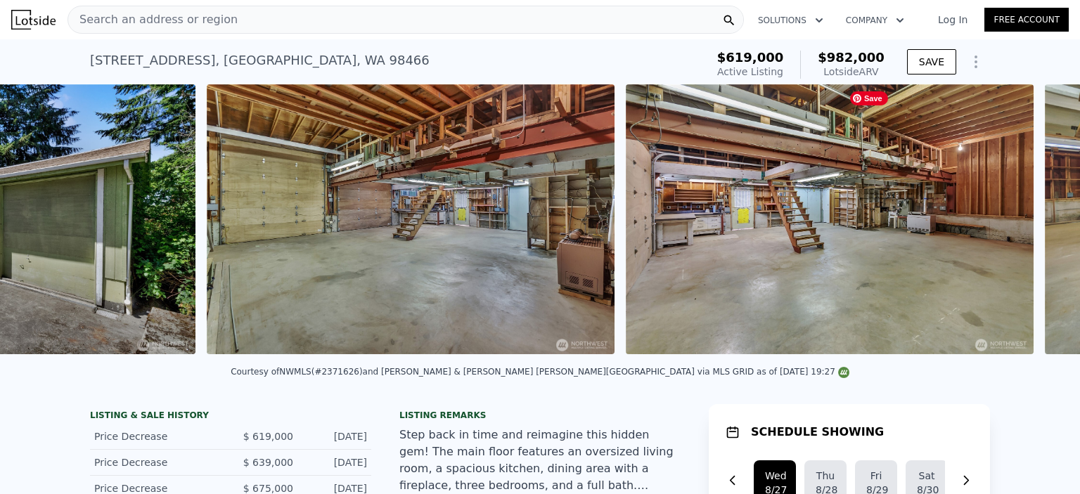
scroll to position [0, 13536]
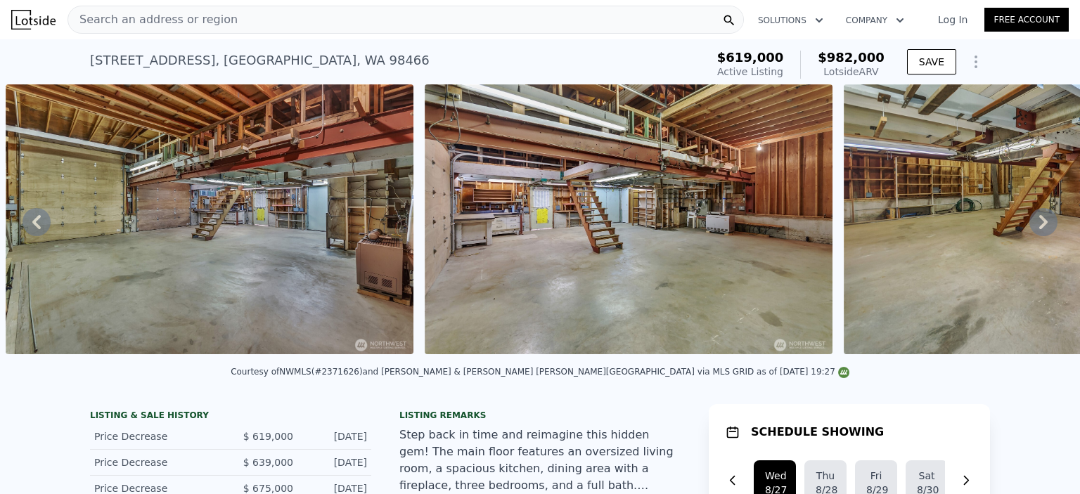
click at [1034, 222] on icon at bounding box center [1043, 222] width 28 height 28
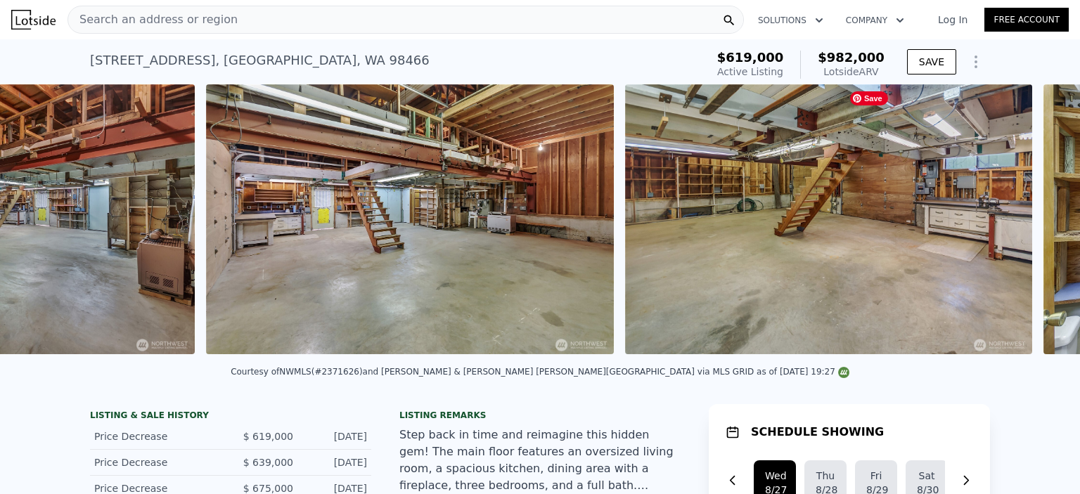
scroll to position [0, 13955]
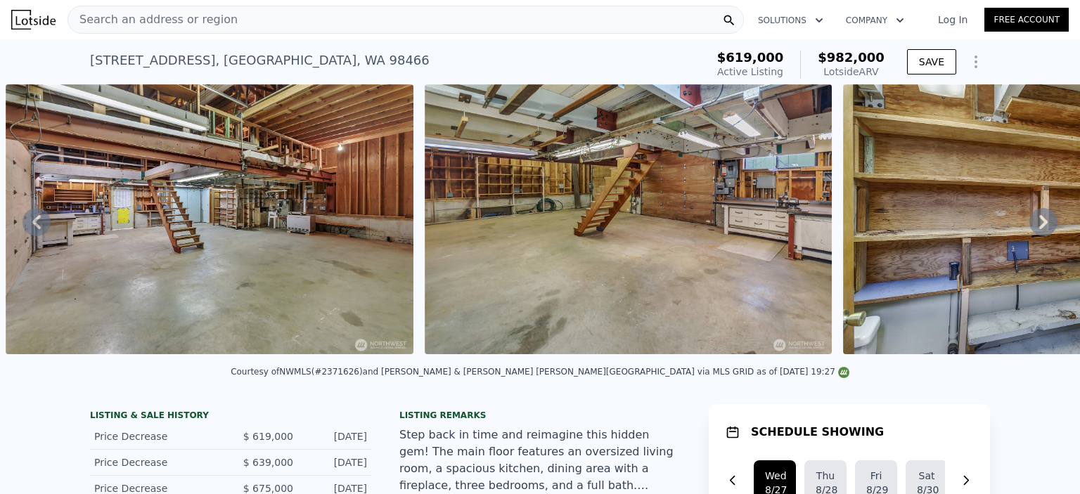
click at [1034, 222] on icon at bounding box center [1043, 222] width 28 height 28
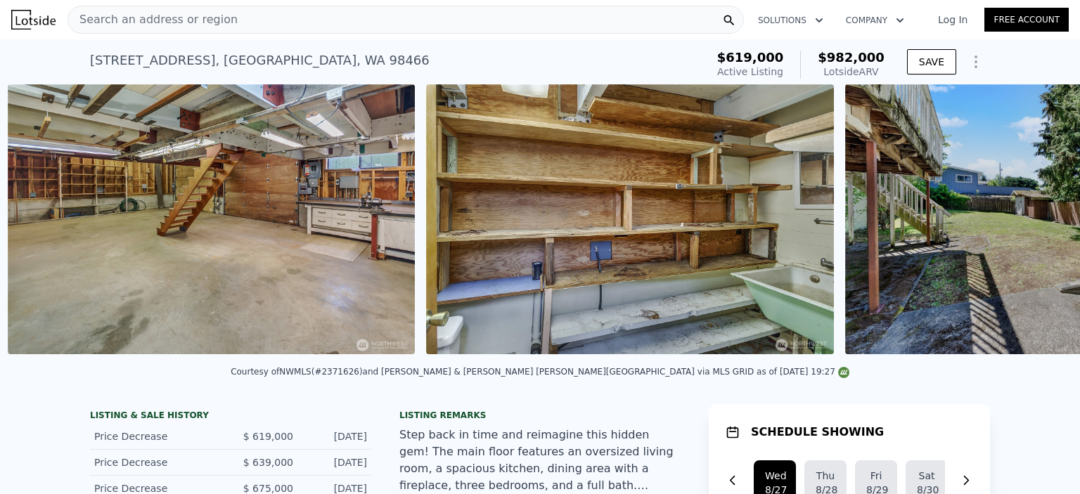
scroll to position [0, 14374]
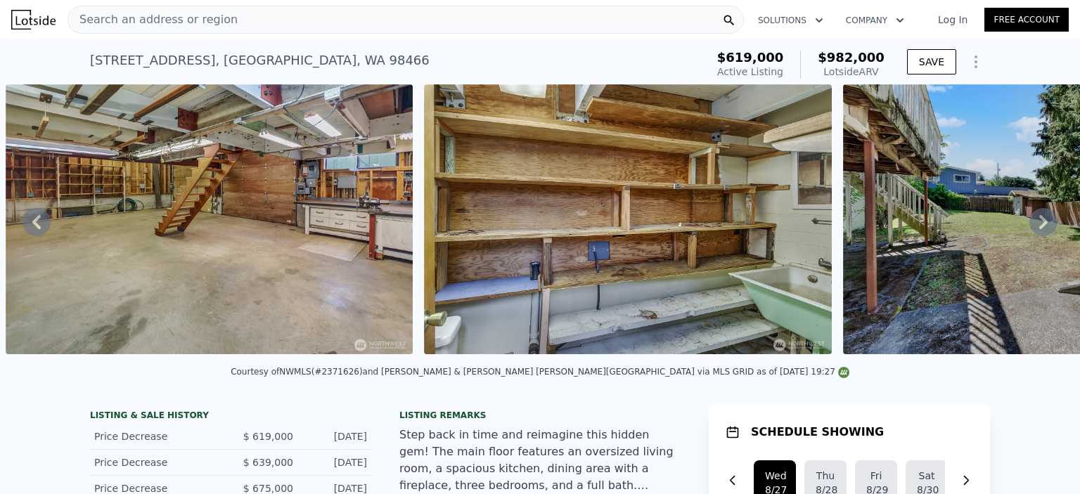
click at [1034, 222] on icon at bounding box center [1043, 222] width 28 height 28
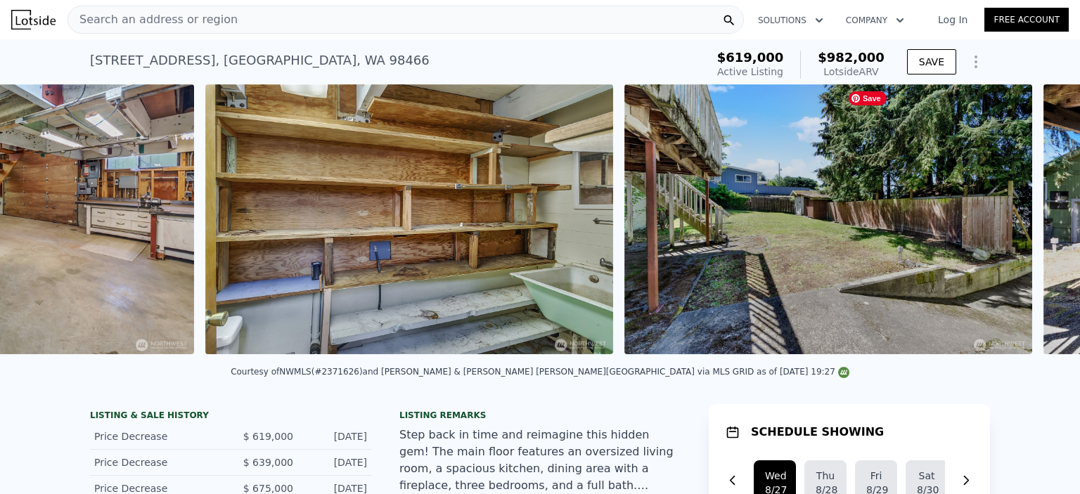
scroll to position [0, 14792]
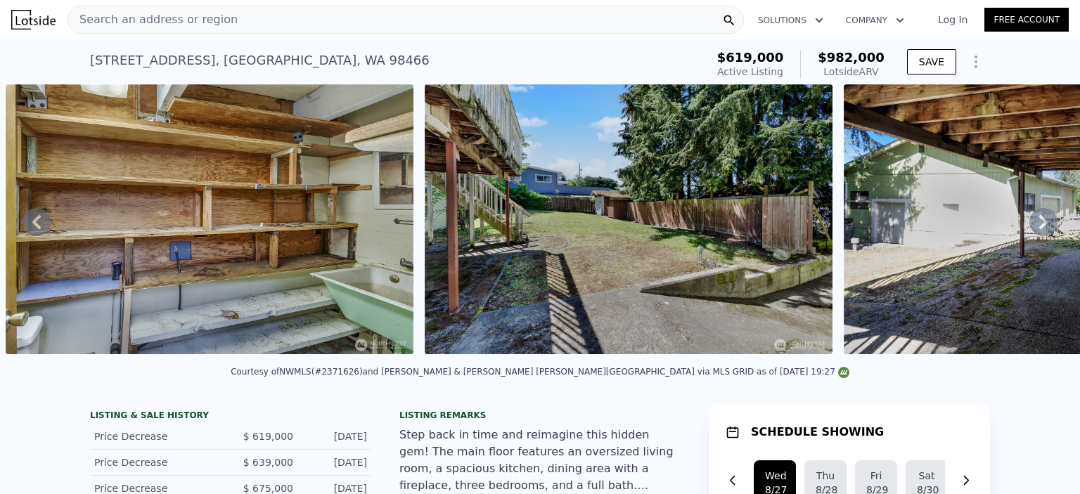
click at [1039, 222] on icon at bounding box center [1043, 222] width 8 height 14
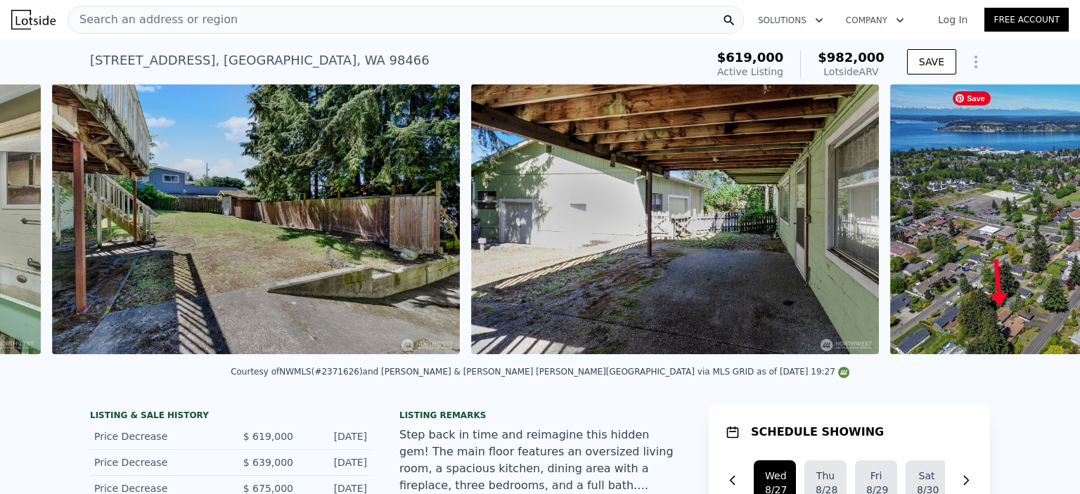
scroll to position [0, 15211]
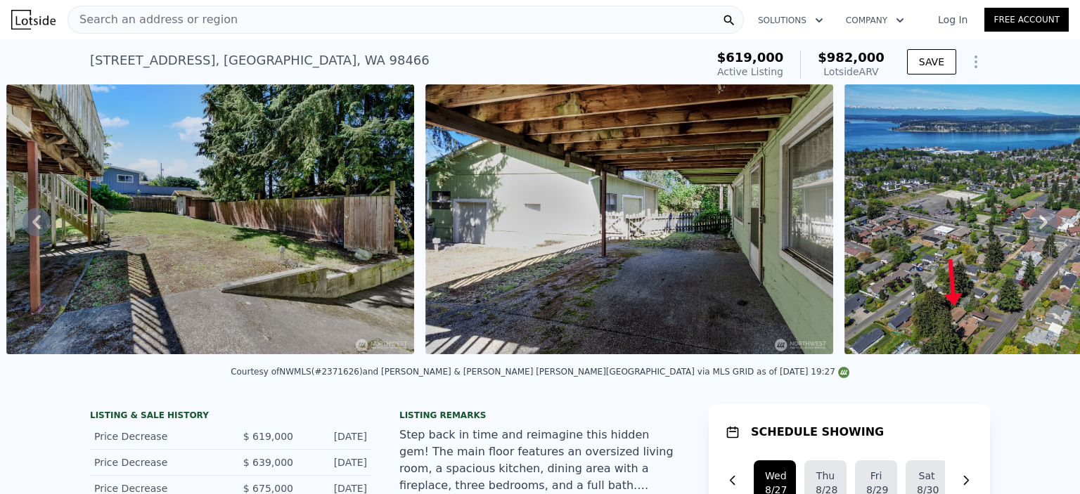
click at [1039, 222] on icon at bounding box center [1043, 222] width 8 height 14
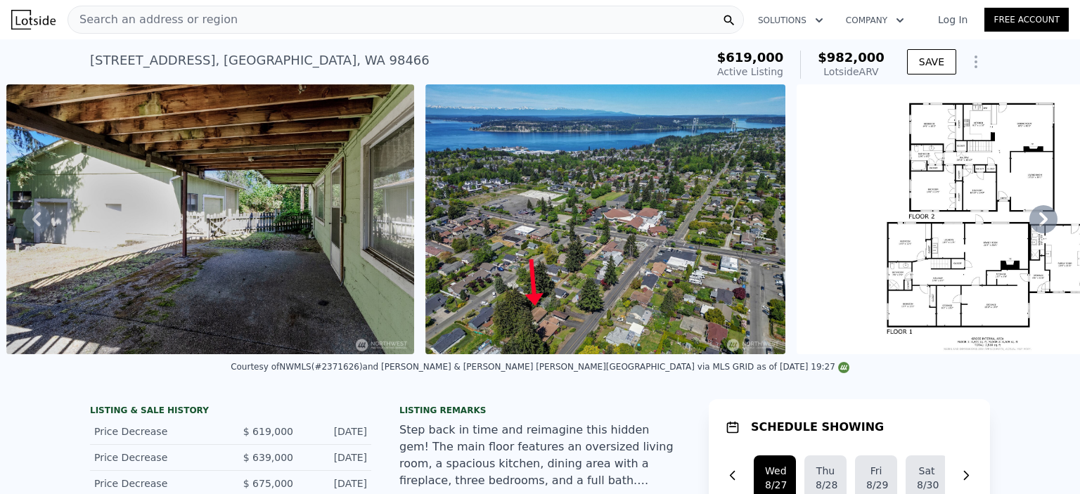
click at [1039, 222] on icon at bounding box center [1043, 219] width 8 height 14
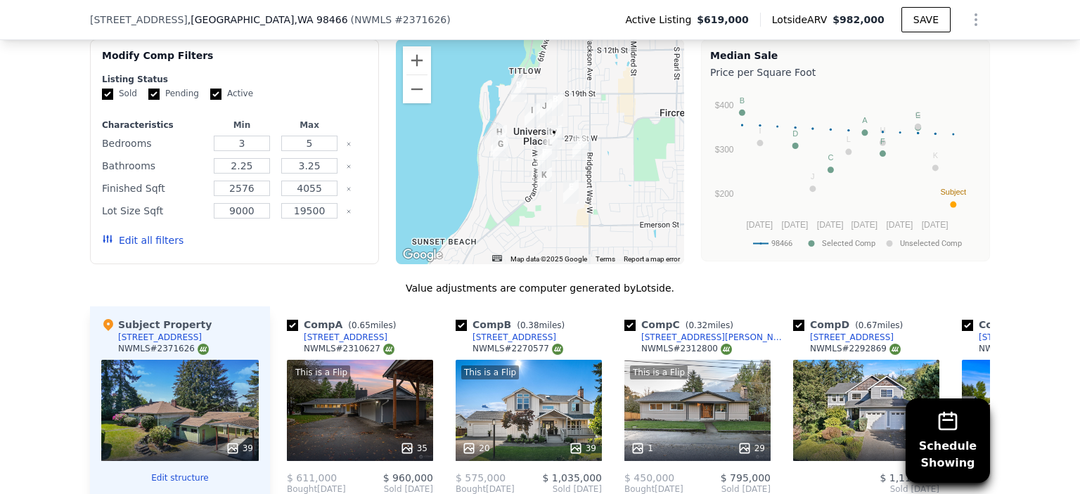
scroll to position [1416, 0]
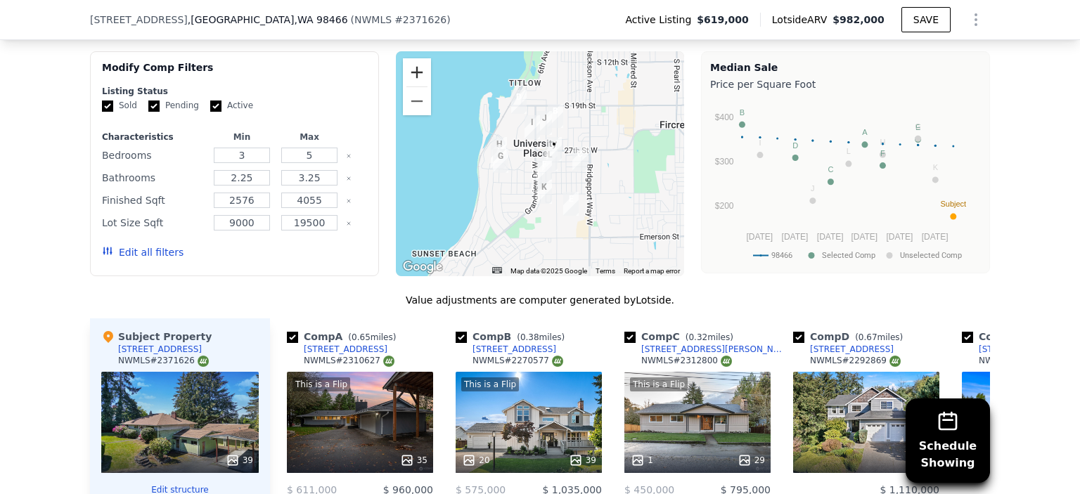
click at [417, 75] on button "Zoom in" at bounding box center [417, 72] width 28 height 28
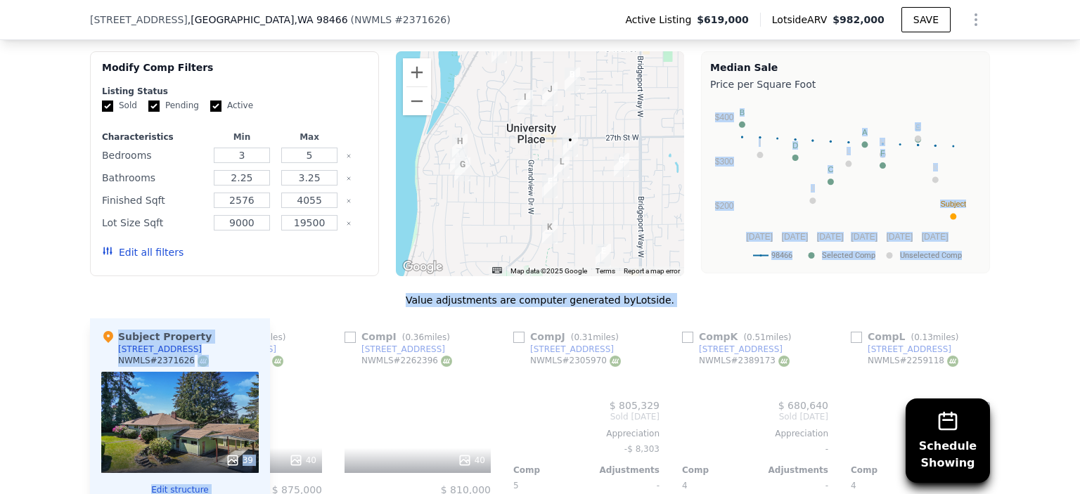
scroll to position [0, 1339]
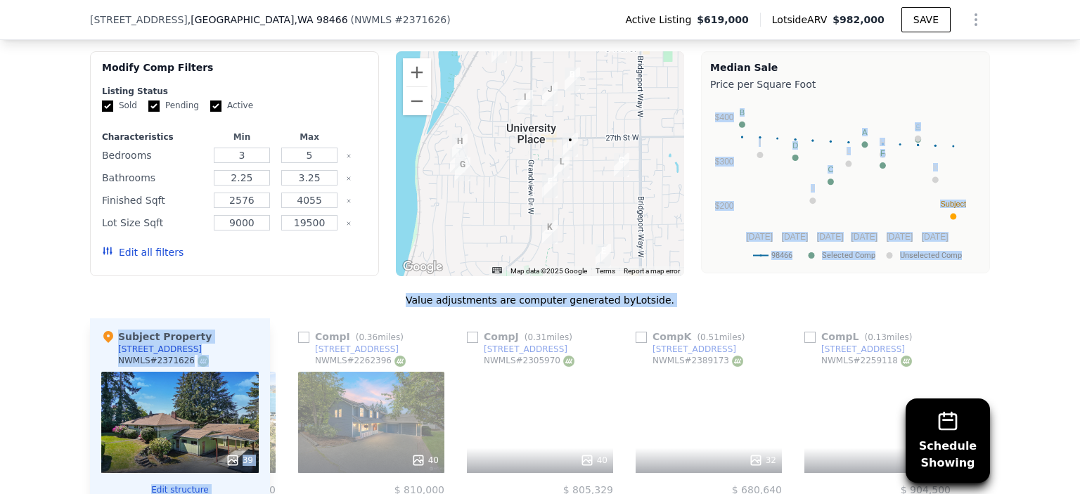
drag, startPoint x: 837, startPoint y: 414, endPoint x: 1079, endPoint y: 166, distance: 346.6
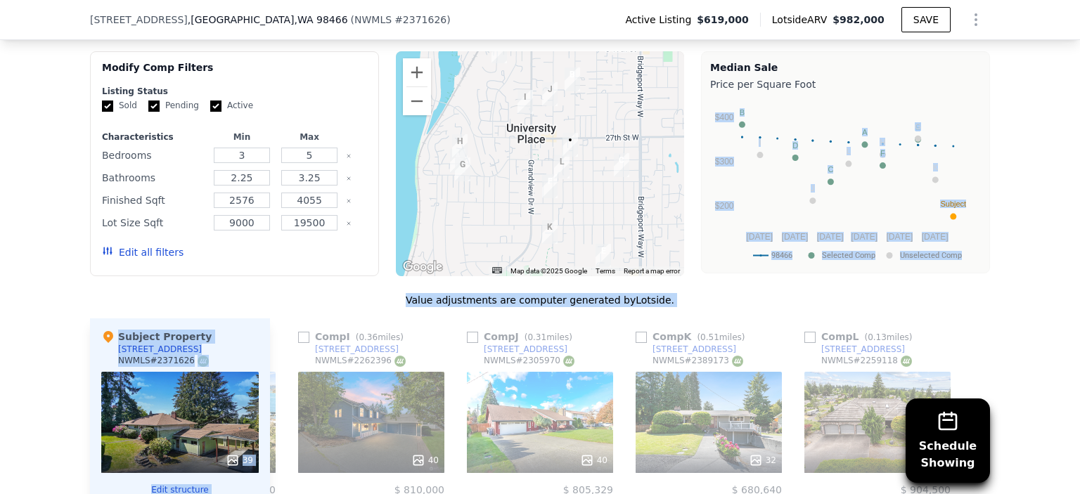
click at [1079, 166] on div "Search an address or region Solutions Company Open main menu Log In Free Accoun…" at bounding box center [540, 247] width 1080 height 494
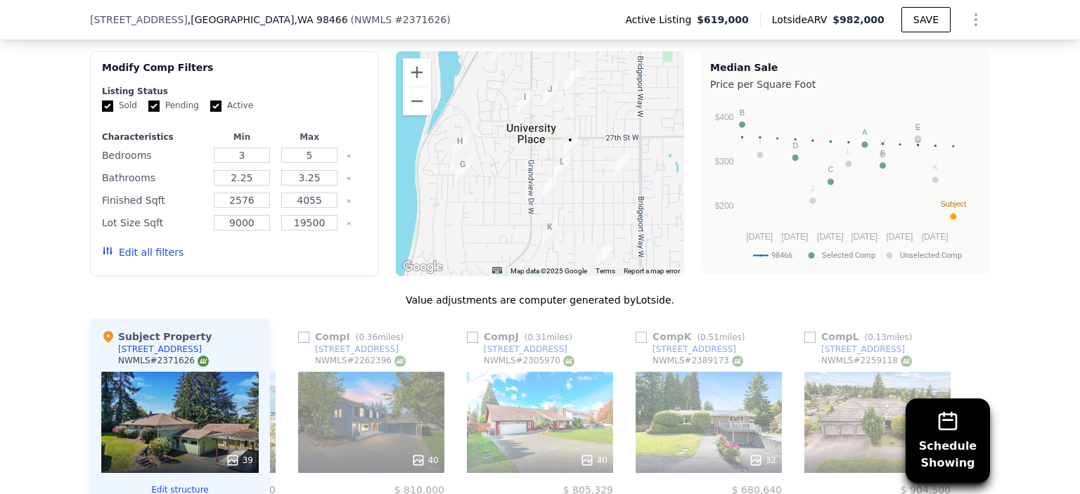
click at [1056, 158] on div "Schedule Showing We found 12 sales that match your search Listings provided by …" at bounding box center [540, 392] width 1080 height 806
click at [349, 418] on div "40" at bounding box center [371, 422] width 146 height 101
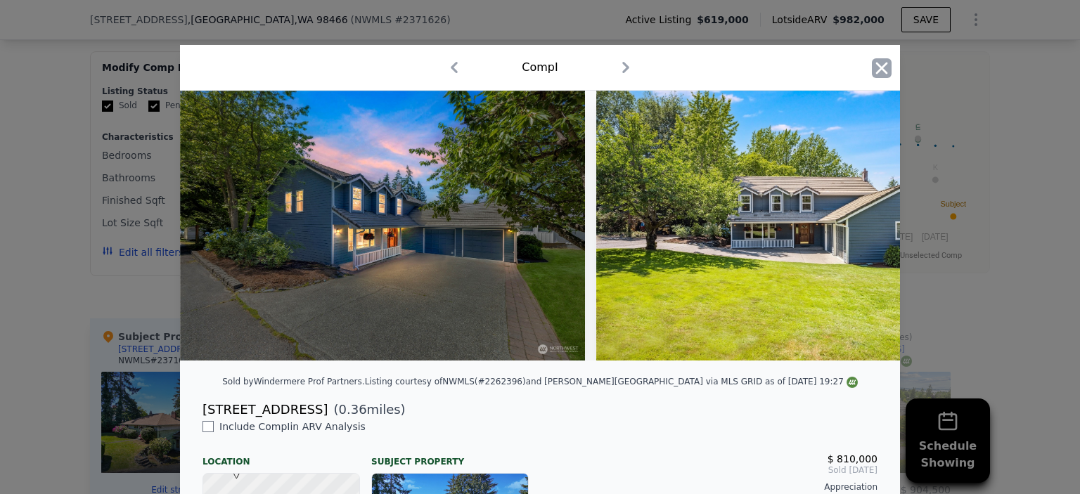
click at [872, 68] on icon "button" at bounding box center [882, 68] width 20 height 20
click at [872, 68] on div "Median Sale" at bounding box center [845, 67] width 271 height 14
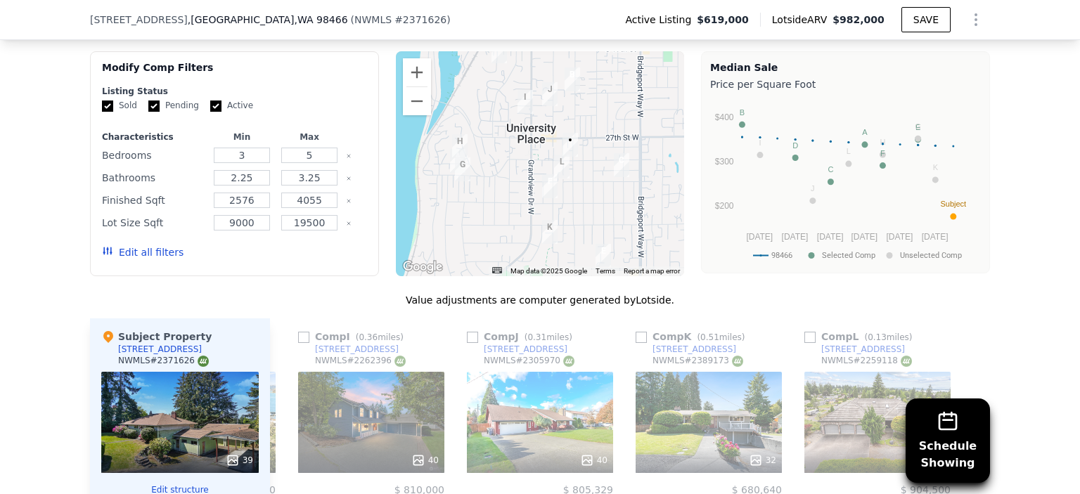
click at [546, 187] on img "3208 Crystal Springs Rd W" at bounding box center [549, 186] width 15 height 24
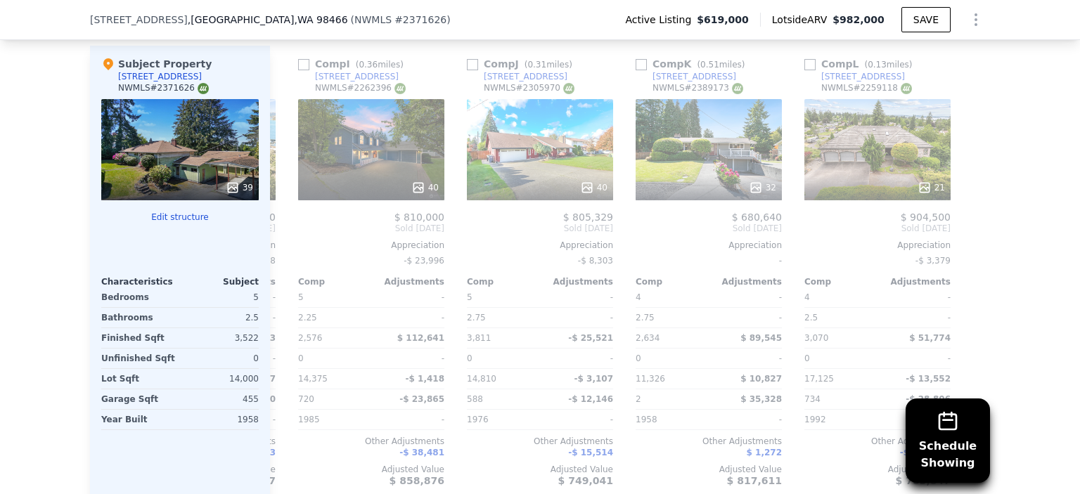
scroll to position [1736, 0]
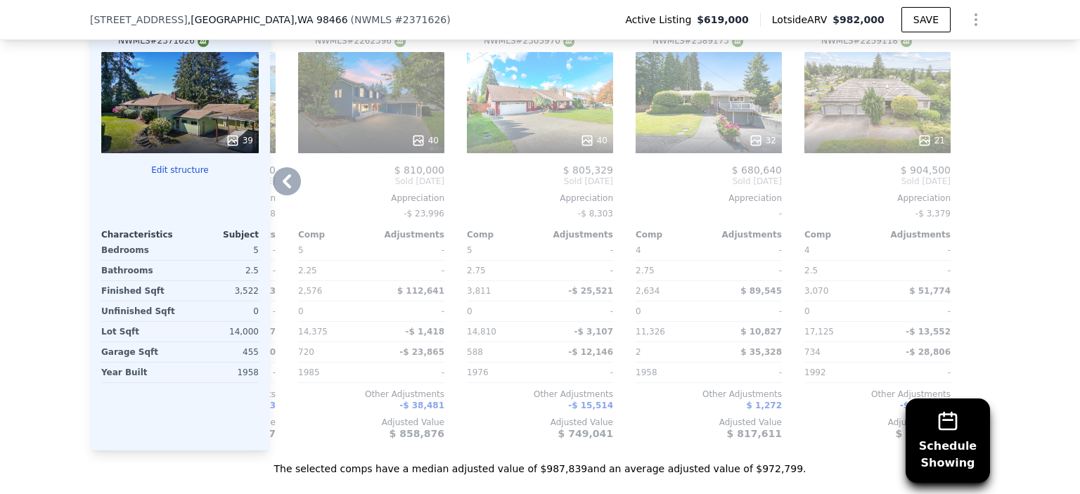
drag, startPoint x: 347, startPoint y: 207, endPoint x: 300, endPoint y: 195, distance: 49.3
click at [300, 195] on div "$ 810,000 Sold Sep 2024 Appreciation -$ 23,996 Comp Adjustments 5 - 2.25 - 2,57…" at bounding box center [371, 302] width 146 height 275
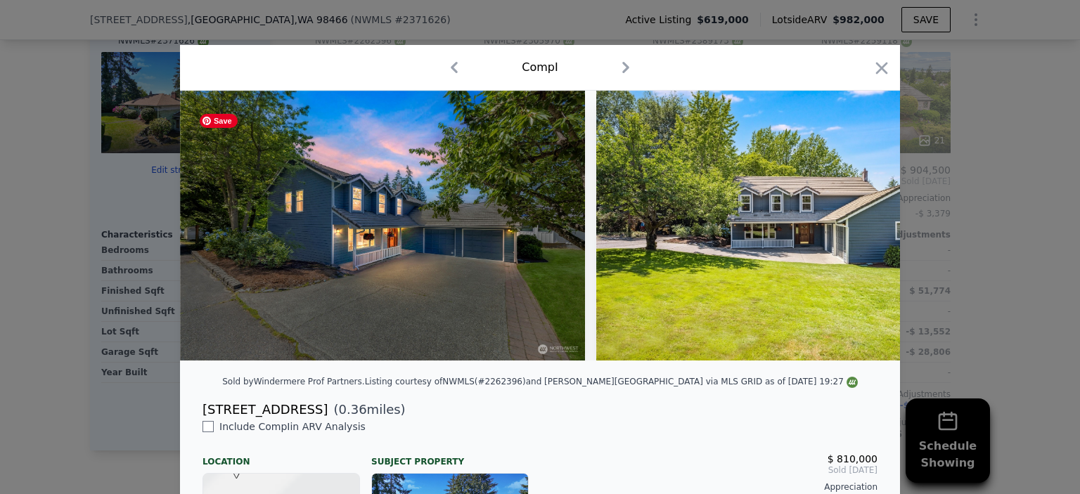
click at [280, 189] on img at bounding box center [382, 226] width 405 height 270
click at [875, 53] on div "Comp I" at bounding box center [540, 68] width 720 height 46
click at [874, 61] on icon "button" at bounding box center [882, 68] width 20 height 20
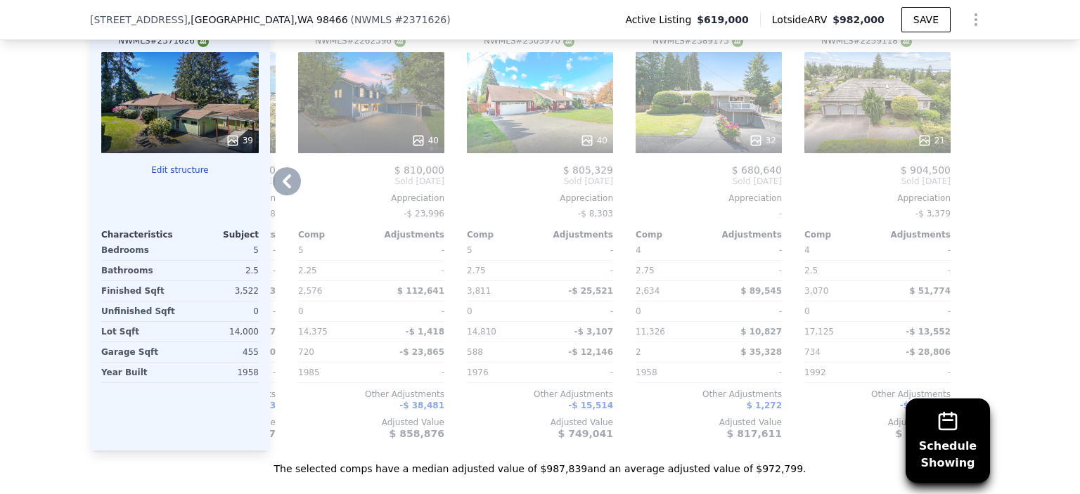
click at [293, 176] on div "Comp I ( 0.36 miles) 2416 Grandview Dr W NWMLS # 2262396 40 $ 810,000 Sold Sep …" at bounding box center [372, 225] width 158 height 452
click at [284, 182] on icon at bounding box center [287, 181] width 8 height 14
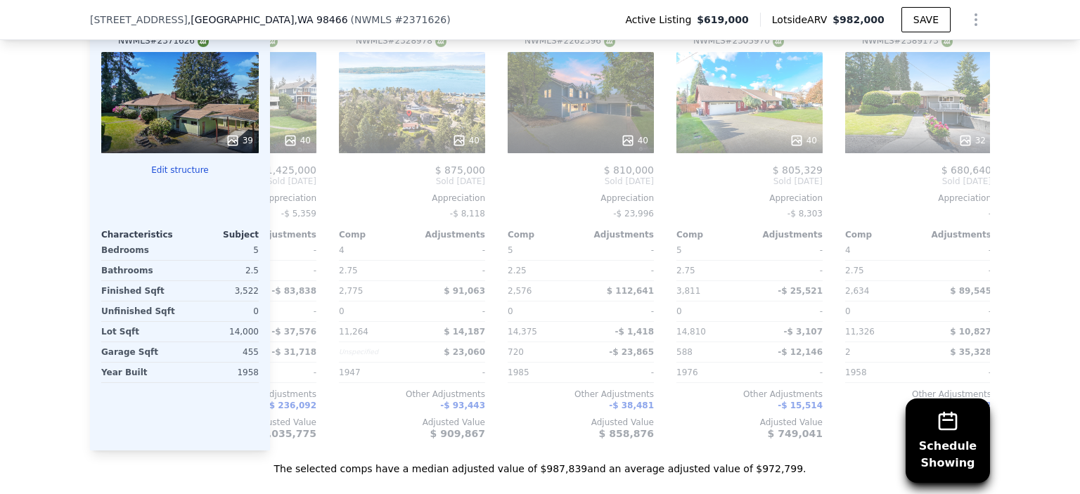
scroll to position [0, 1001]
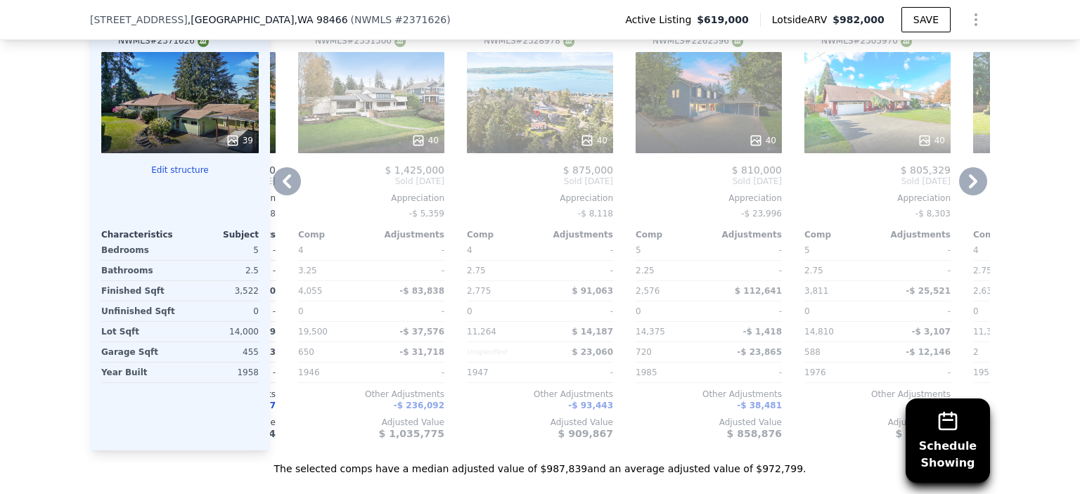
click at [284, 182] on icon at bounding box center [287, 181] width 8 height 14
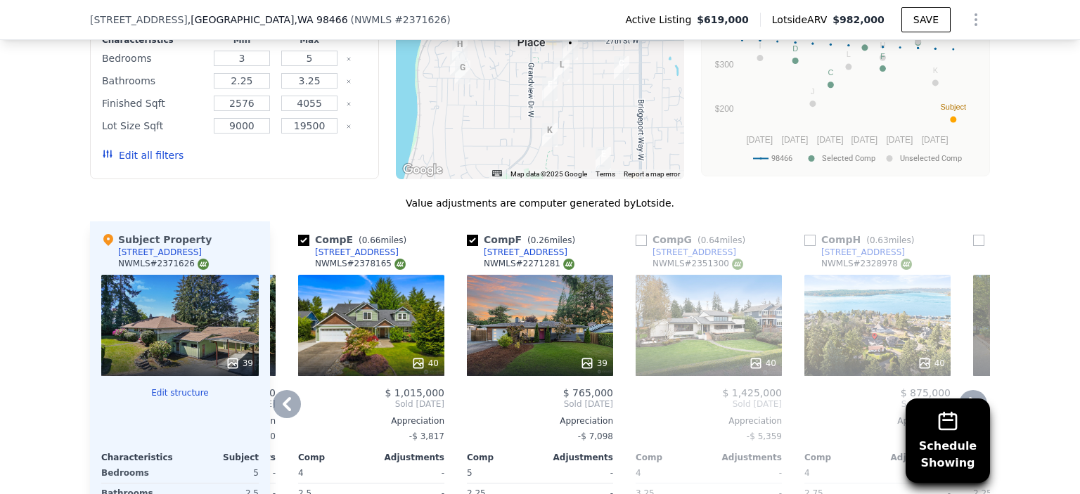
scroll to position [1491, 0]
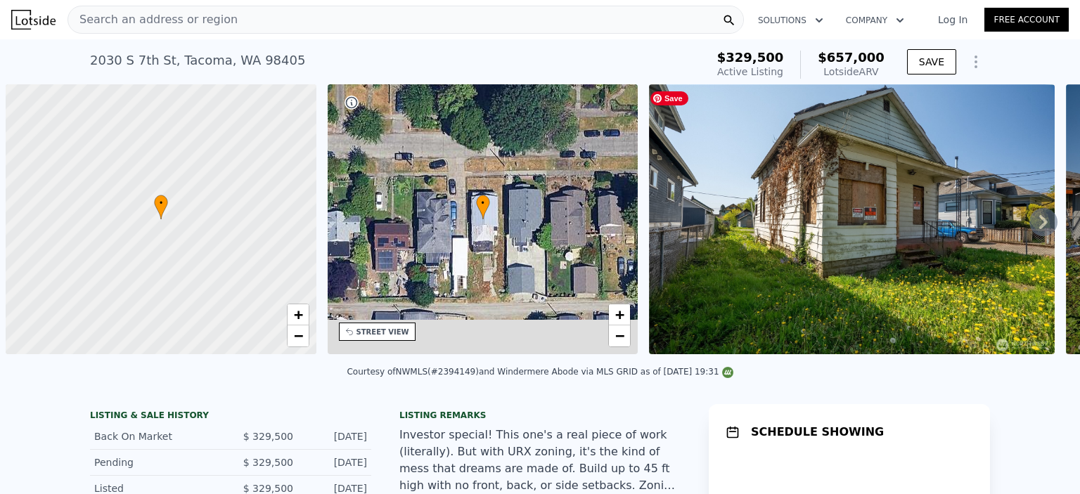
scroll to position [0, 6]
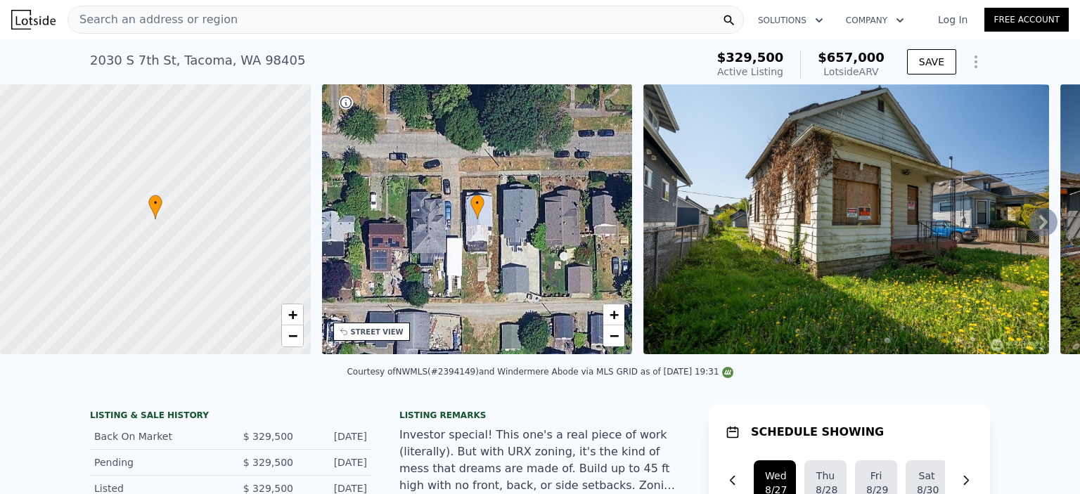
click at [1039, 228] on icon at bounding box center [1043, 222] width 8 height 14
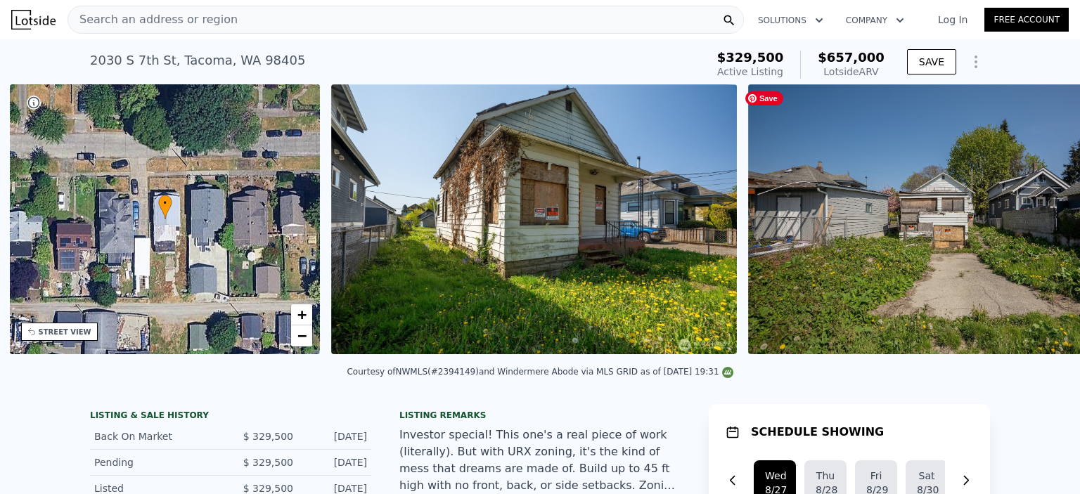
scroll to position [0, 327]
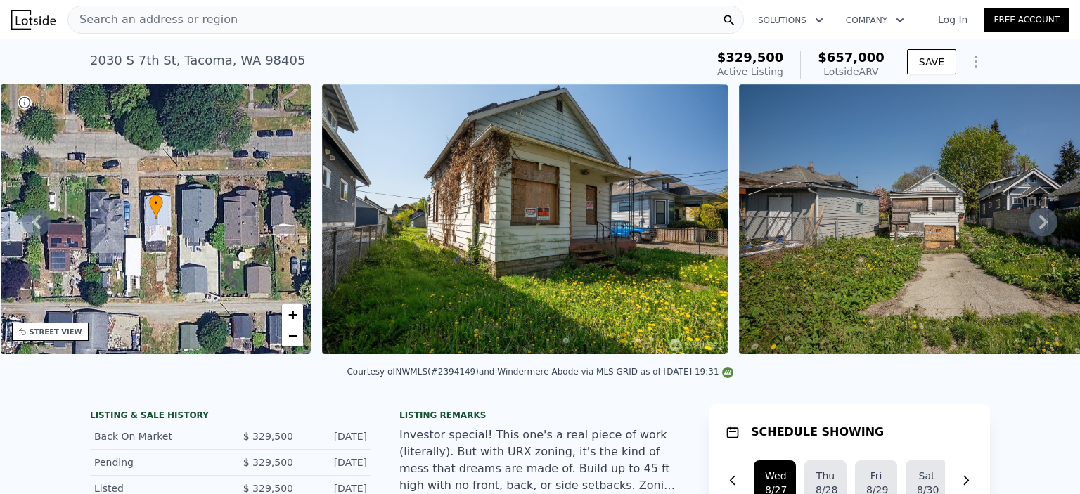
click at [1039, 228] on icon at bounding box center [1043, 222] width 8 height 14
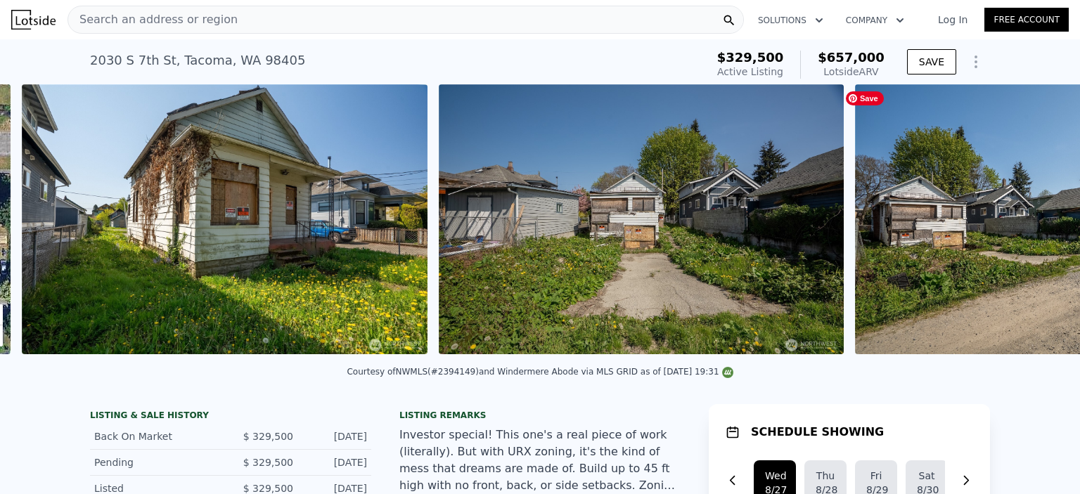
scroll to position [0, 643]
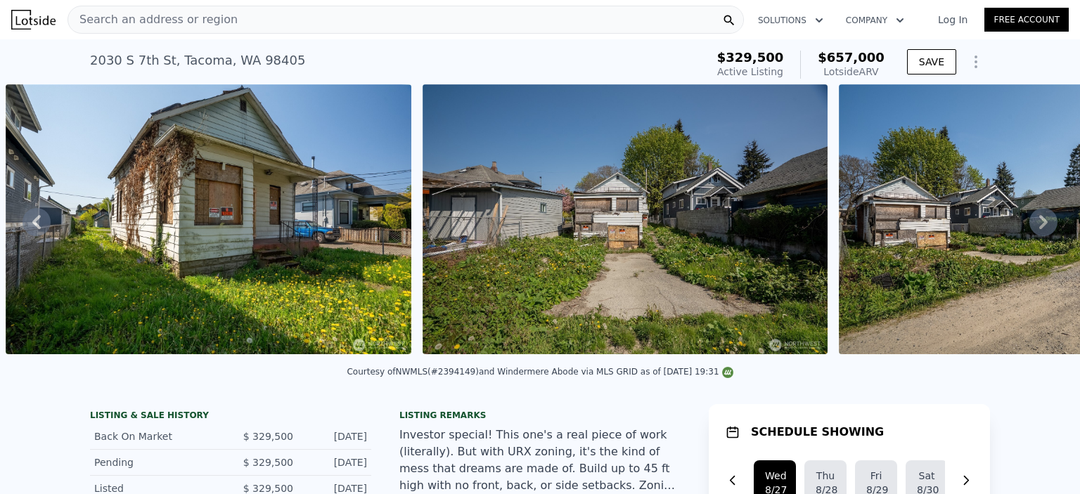
click at [1039, 228] on icon at bounding box center [1043, 222] width 8 height 14
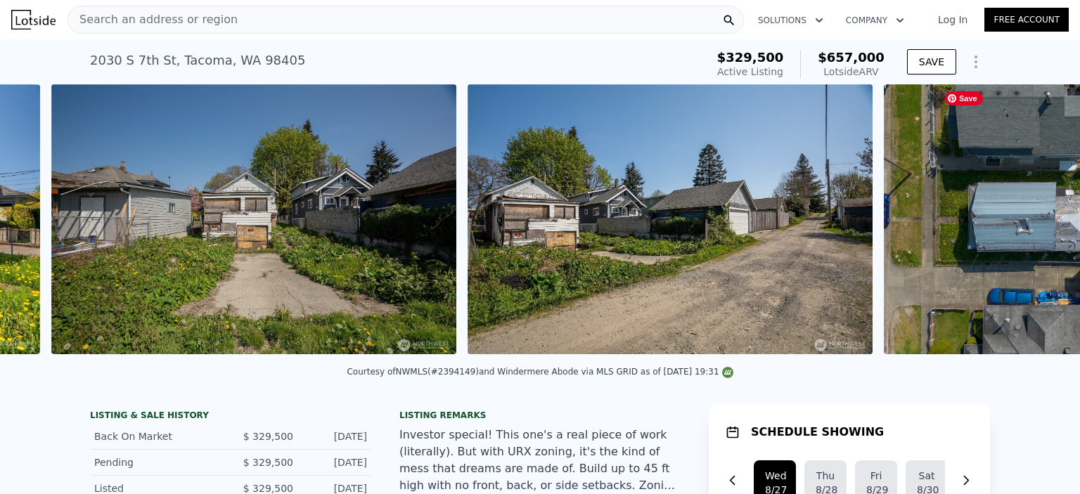
scroll to position [0, 1060]
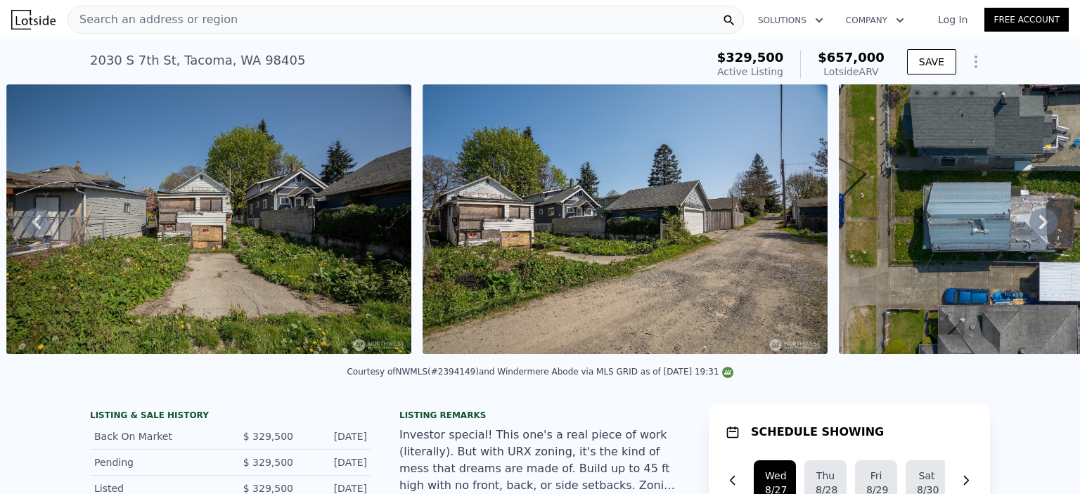
click at [1039, 228] on icon at bounding box center [1043, 222] width 8 height 14
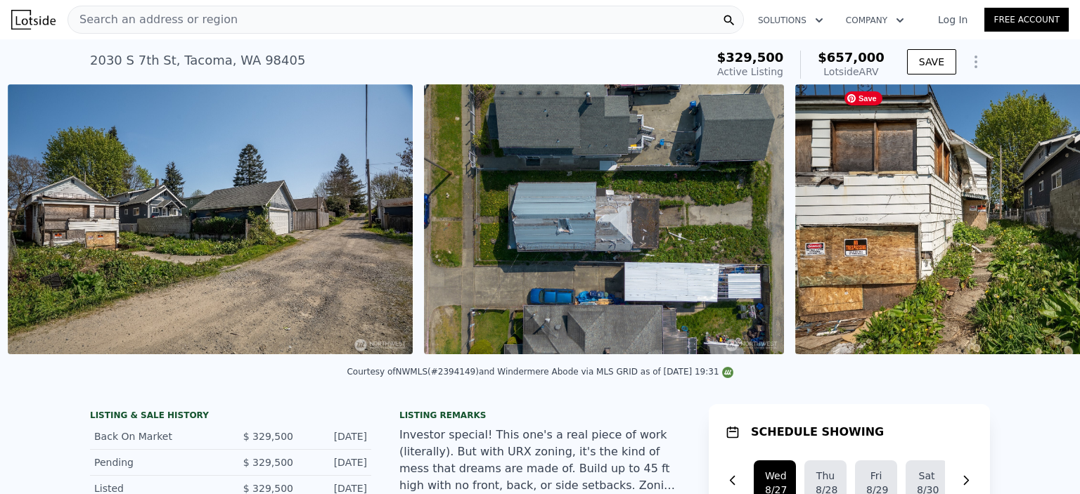
scroll to position [0, 1477]
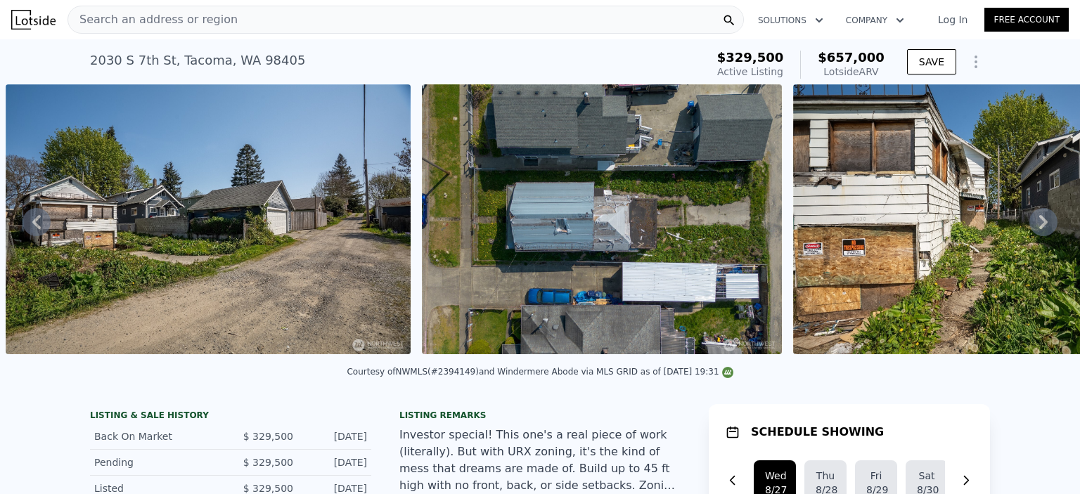
click at [1039, 228] on icon at bounding box center [1043, 222] width 8 height 14
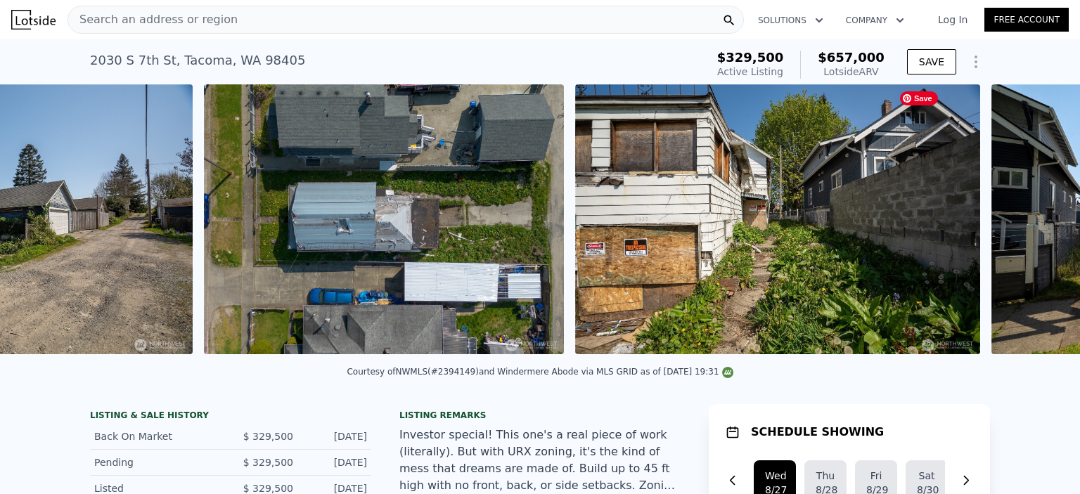
scroll to position [0, 1893]
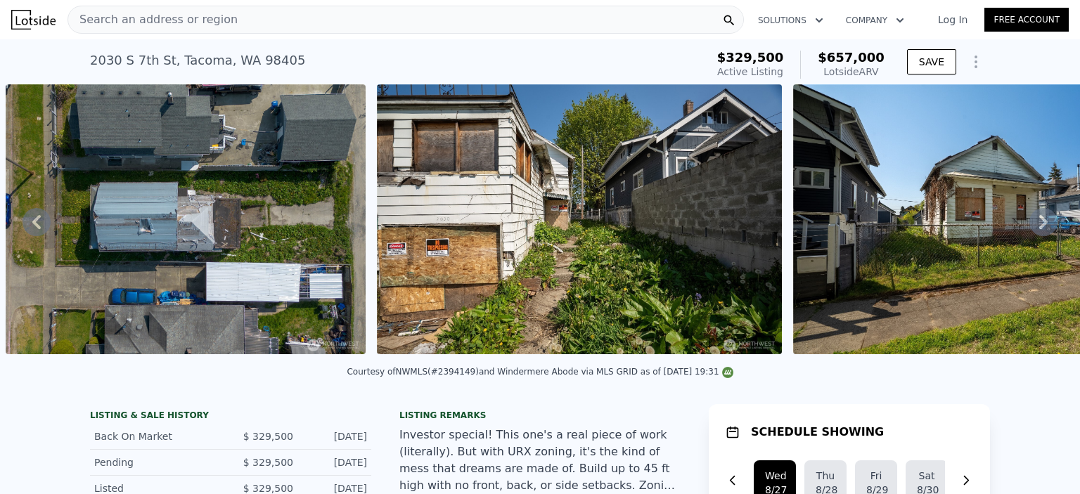
click at [1039, 228] on icon at bounding box center [1043, 222] width 8 height 14
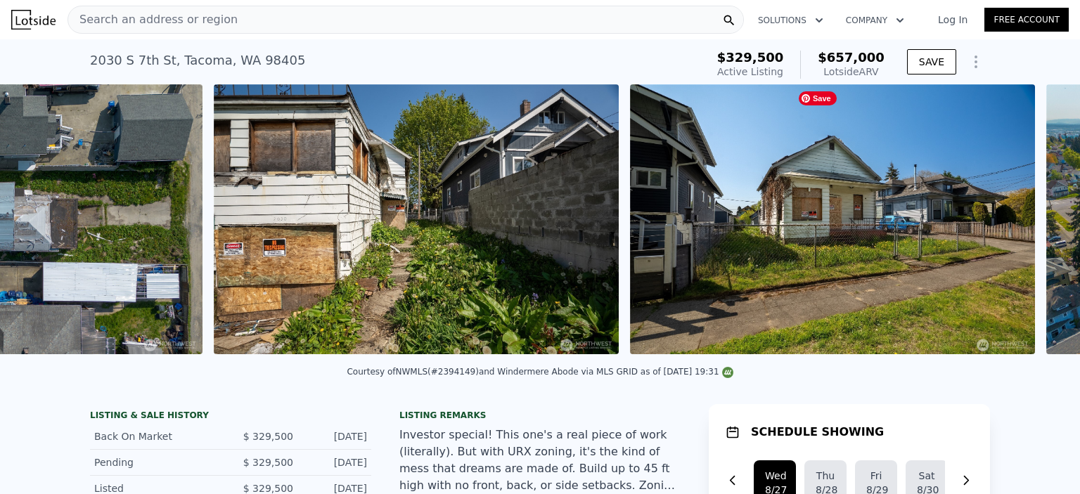
scroll to position [0, 2264]
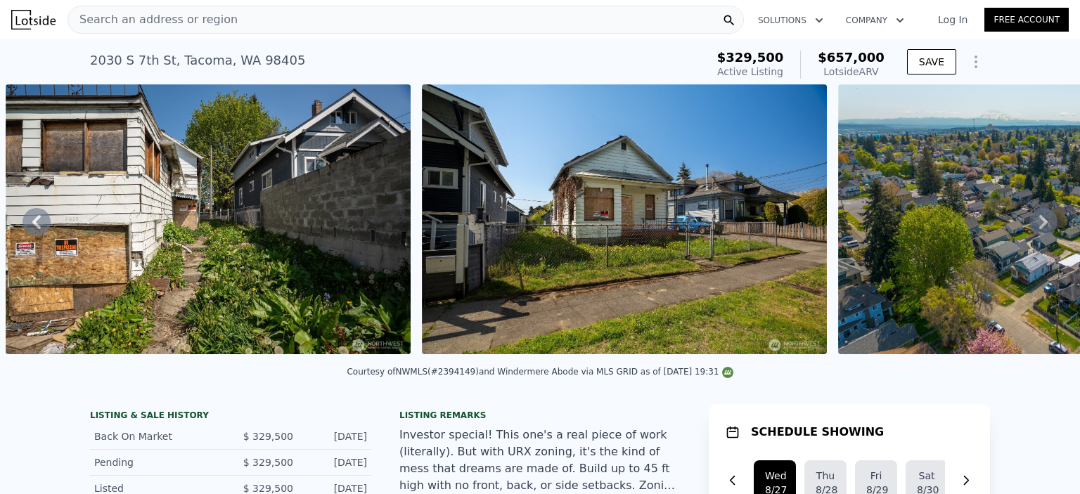
click at [1039, 228] on icon at bounding box center [1043, 222] width 8 height 14
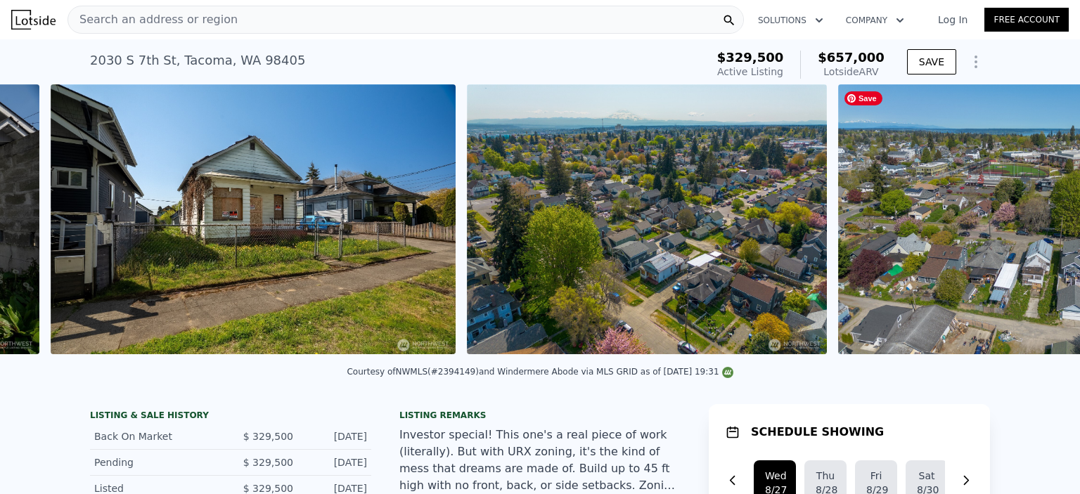
scroll to position [0, 2680]
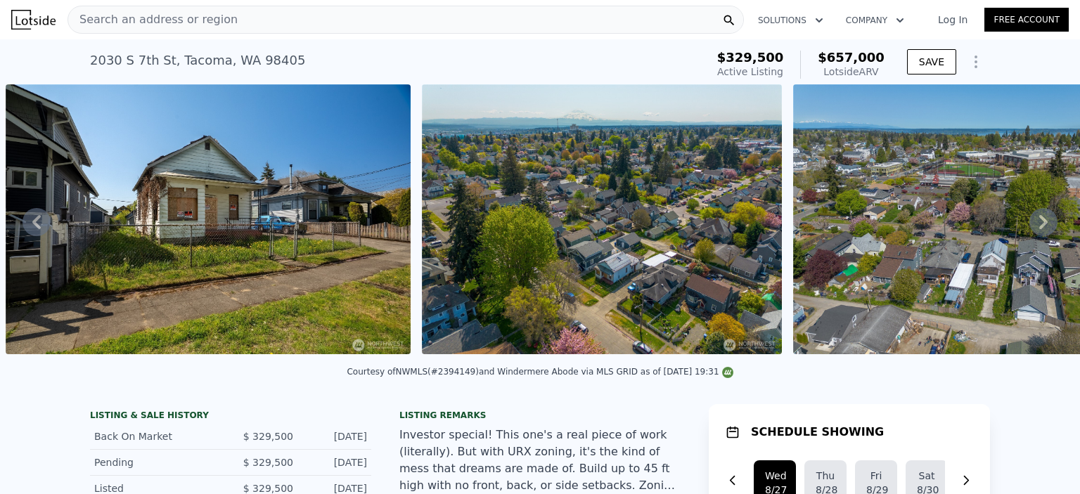
click at [1039, 228] on icon at bounding box center [1043, 222] width 8 height 14
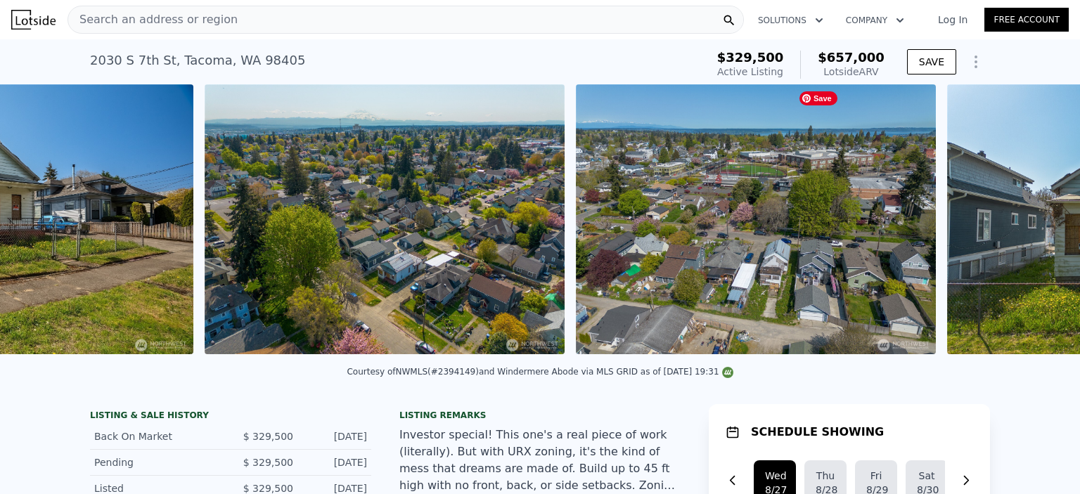
scroll to position [0, 3097]
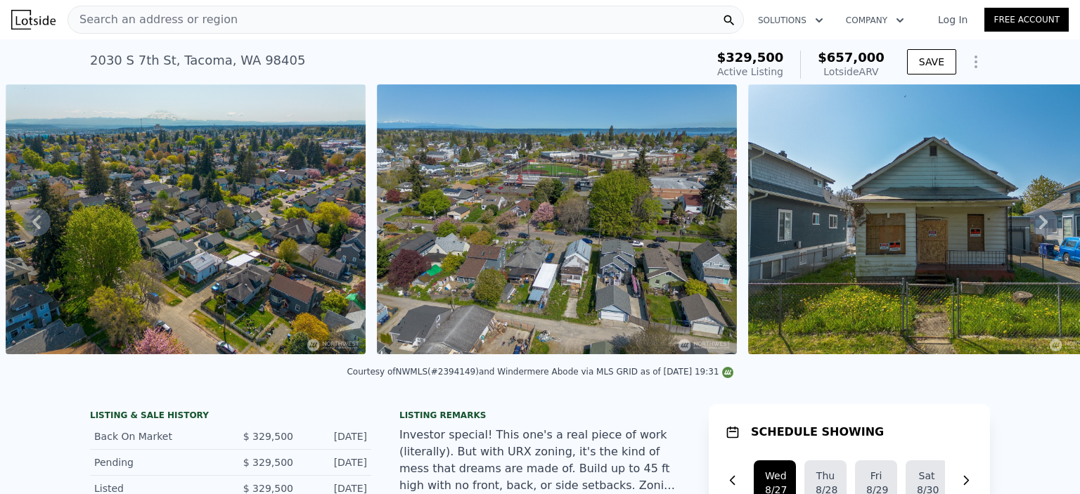
click at [1039, 228] on icon at bounding box center [1043, 222] width 8 height 14
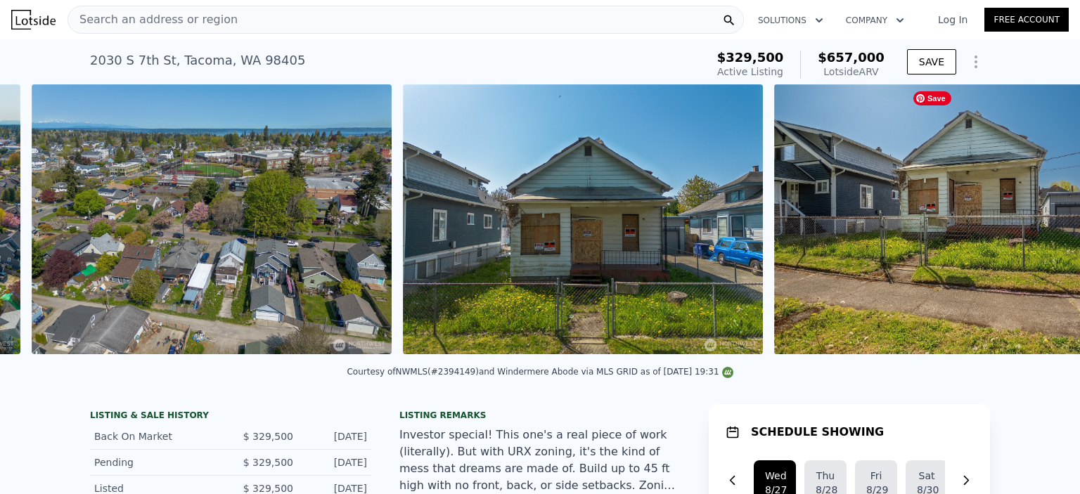
scroll to position [0, 3468]
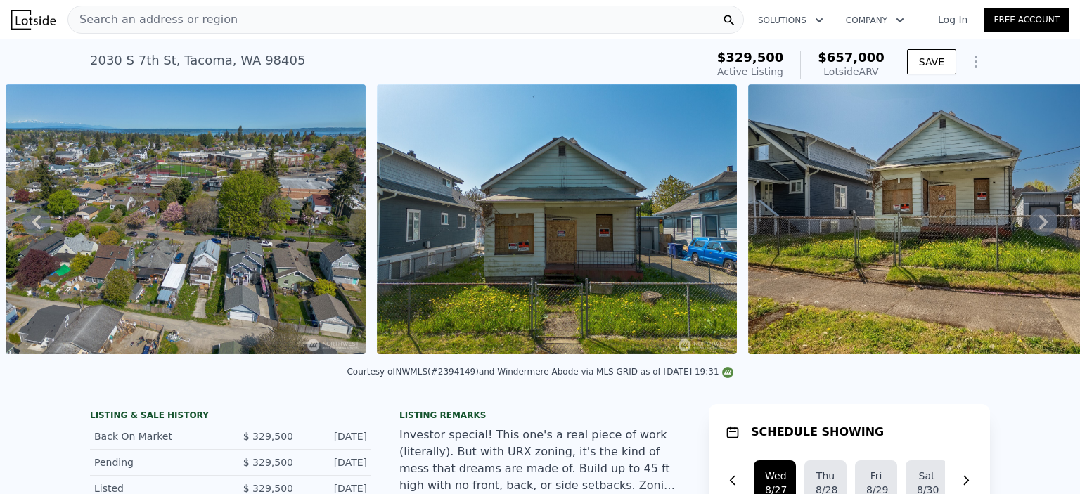
click at [1039, 228] on icon at bounding box center [1043, 222] width 8 height 14
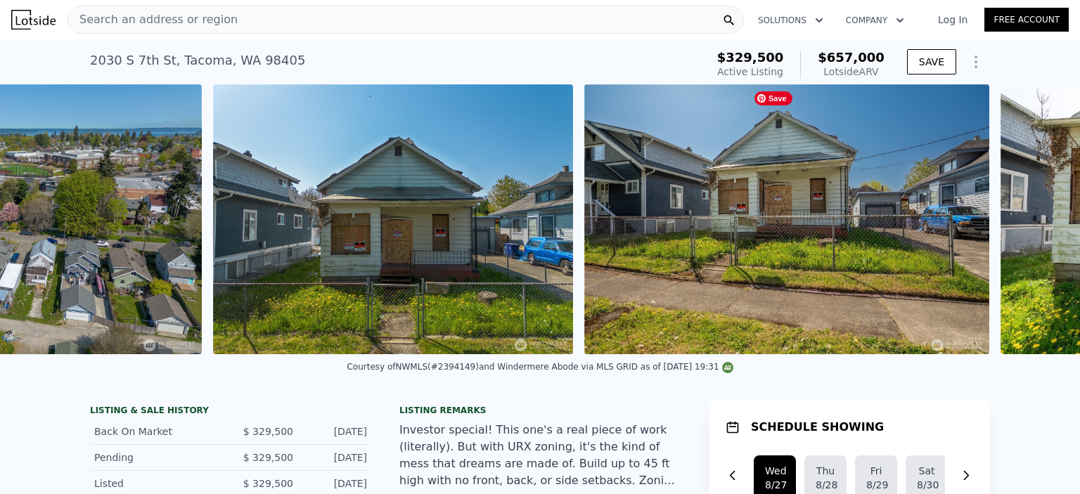
scroll to position [0, 3839]
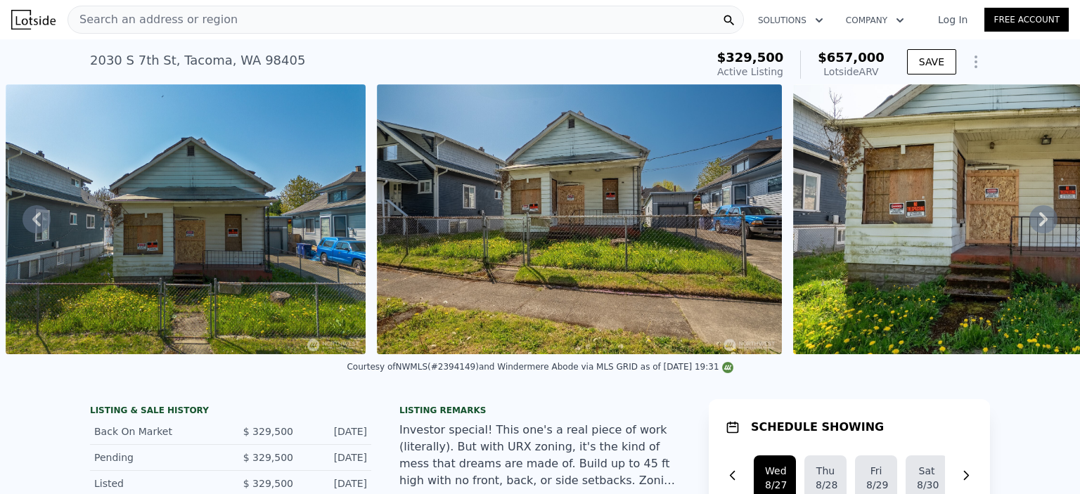
click at [1039, 226] on icon at bounding box center [1043, 219] width 8 height 14
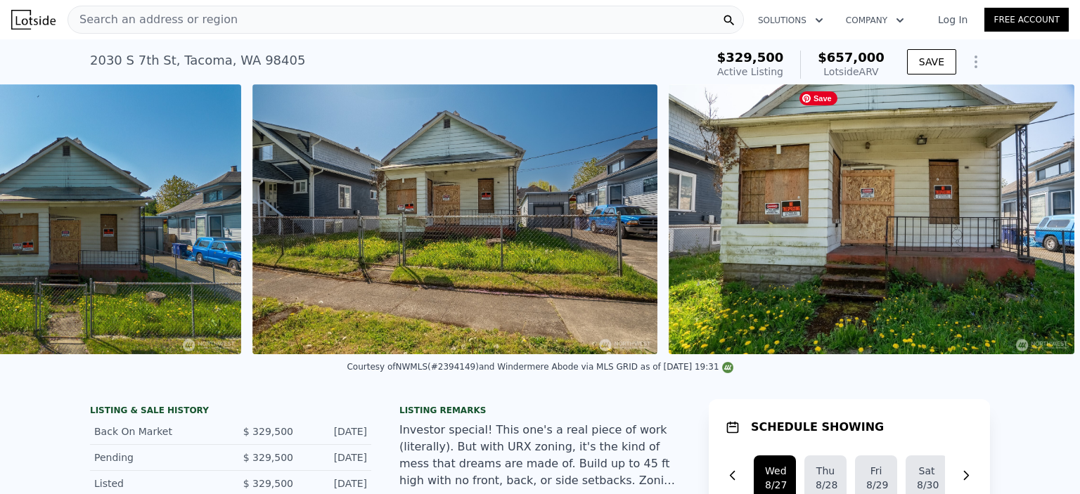
scroll to position [0, 3974]
